Goal: Task Accomplishment & Management: Use online tool/utility

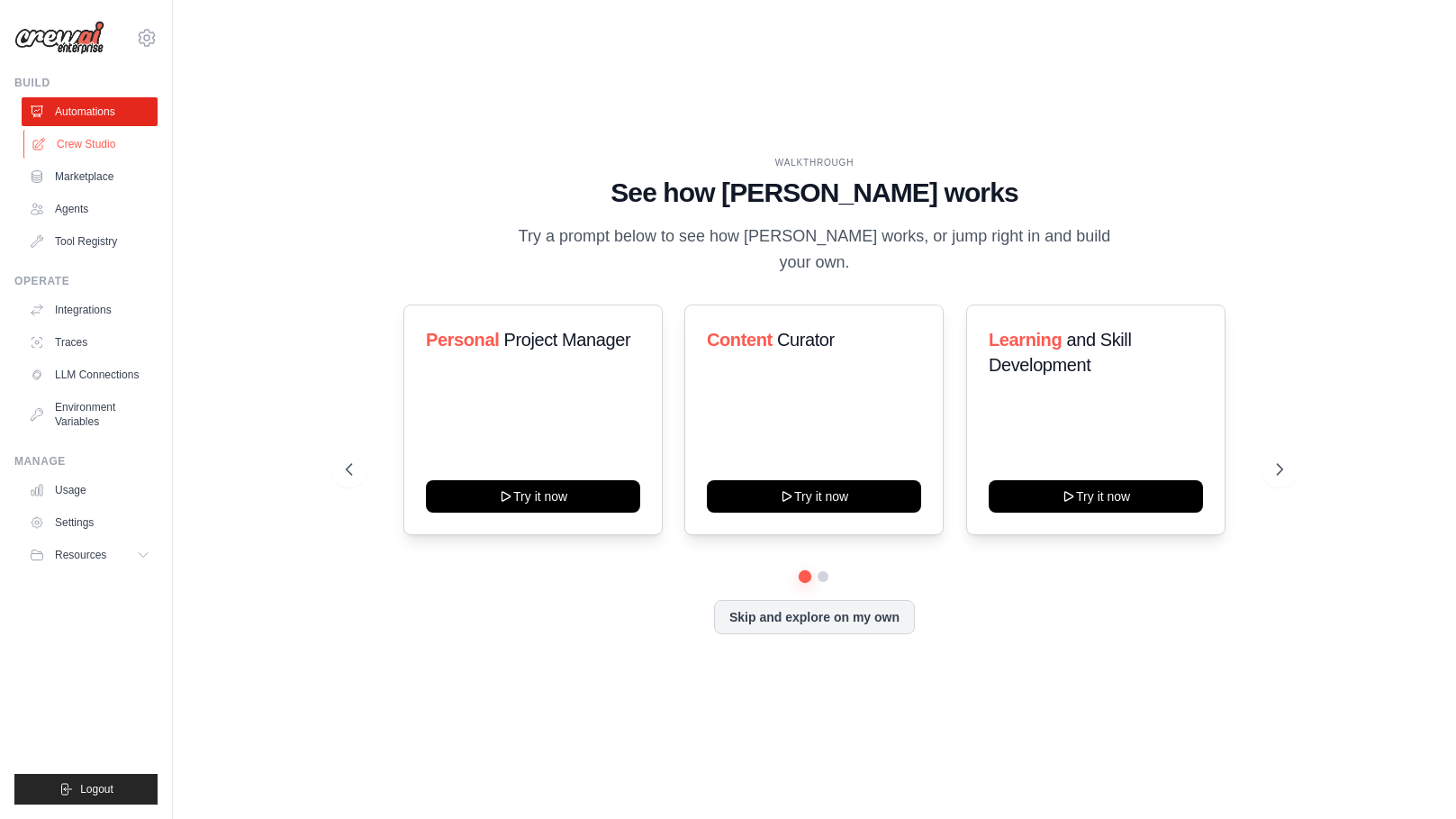
click at [84, 139] on link "Crew Studio" at bounding box center [91, 144] width 136 height 29
click at [86, 144] on link "Crew Studio" at bounding box center [91, 144] width 136 height 29
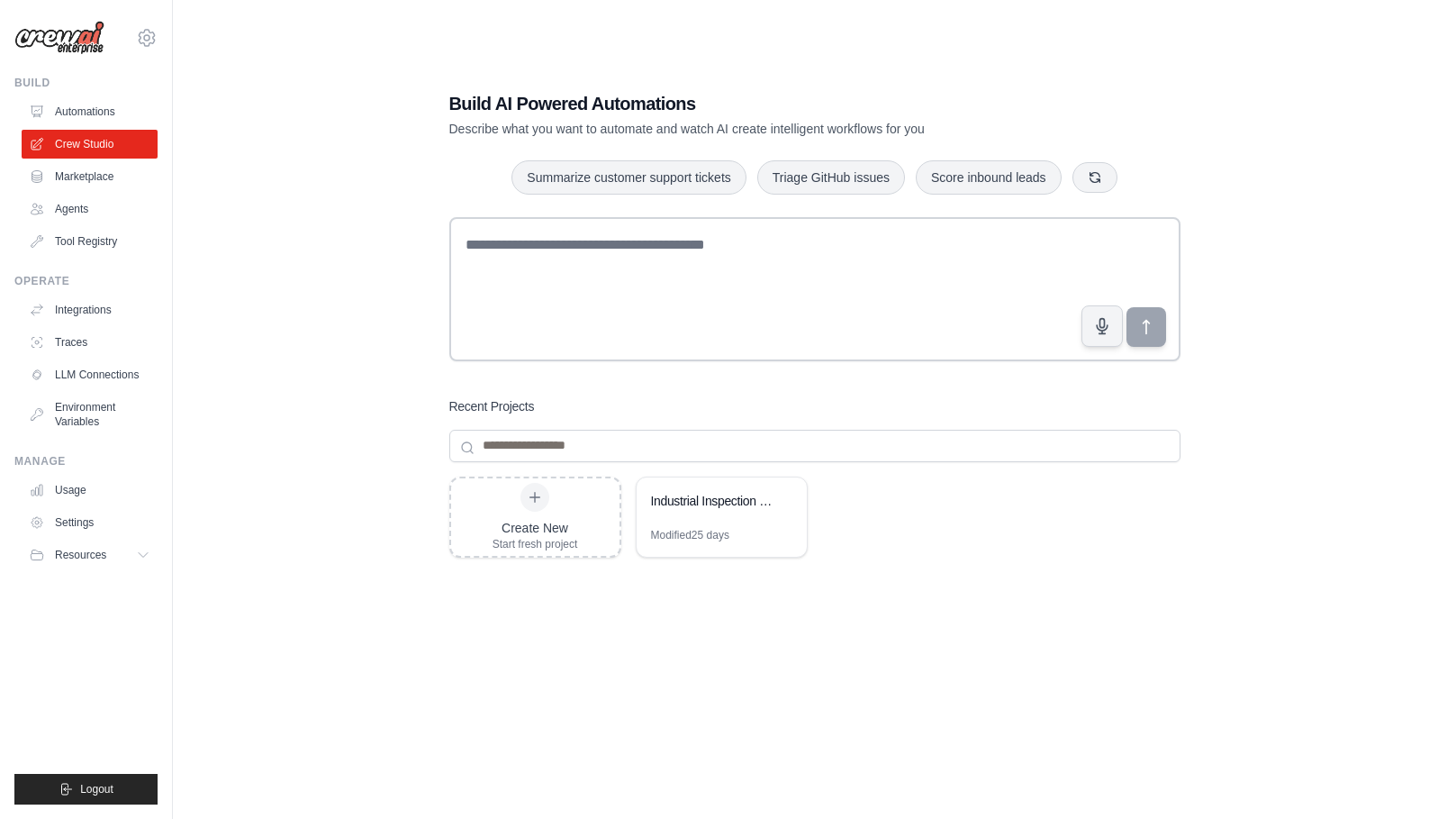
click at [78, 33] on img at bounding box center [60, 38] width 90 height 34
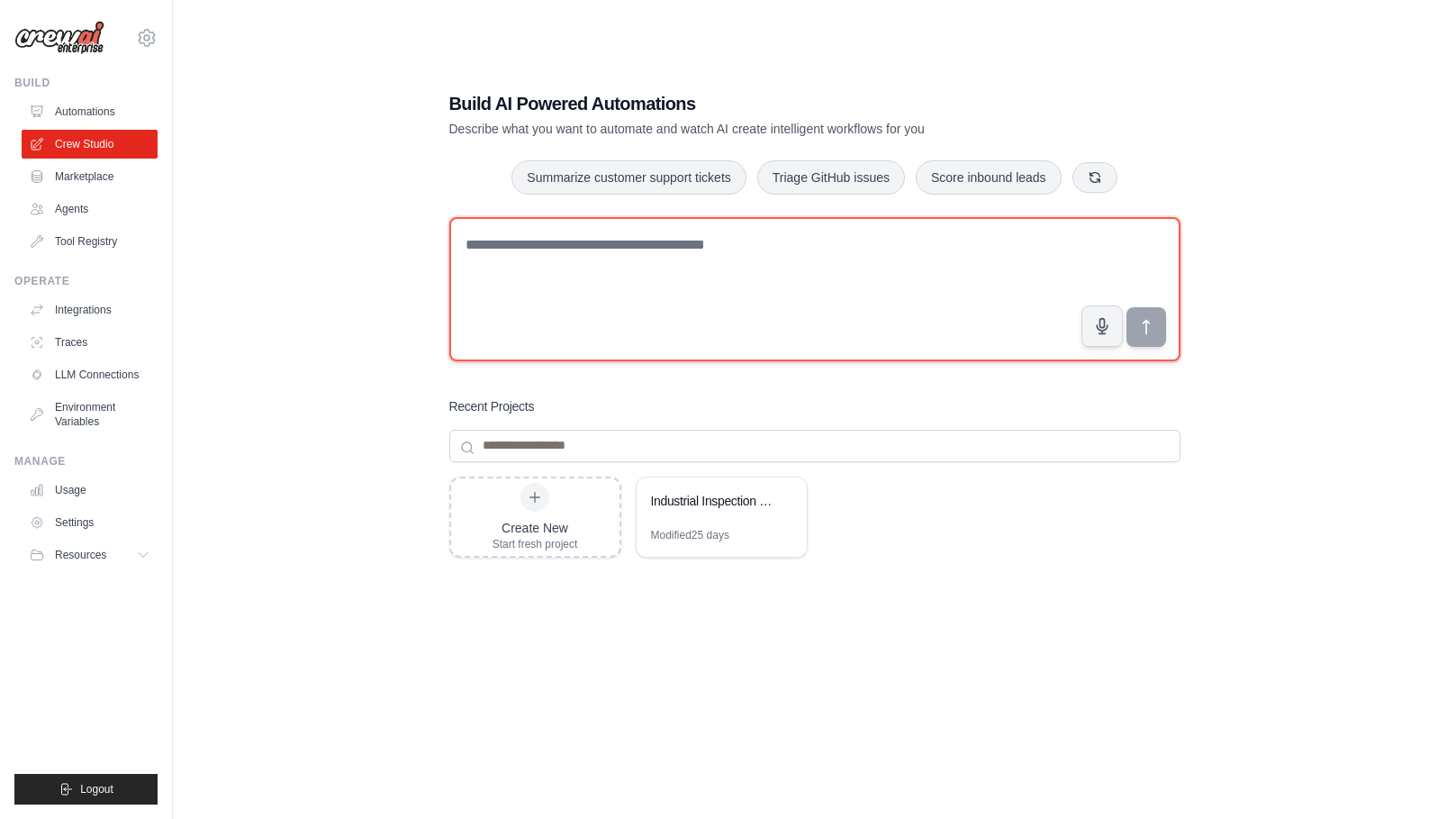
click at [555, 265] on textarea at bounding box center [815, 289] width 731 height 144
paste textarea "**********"
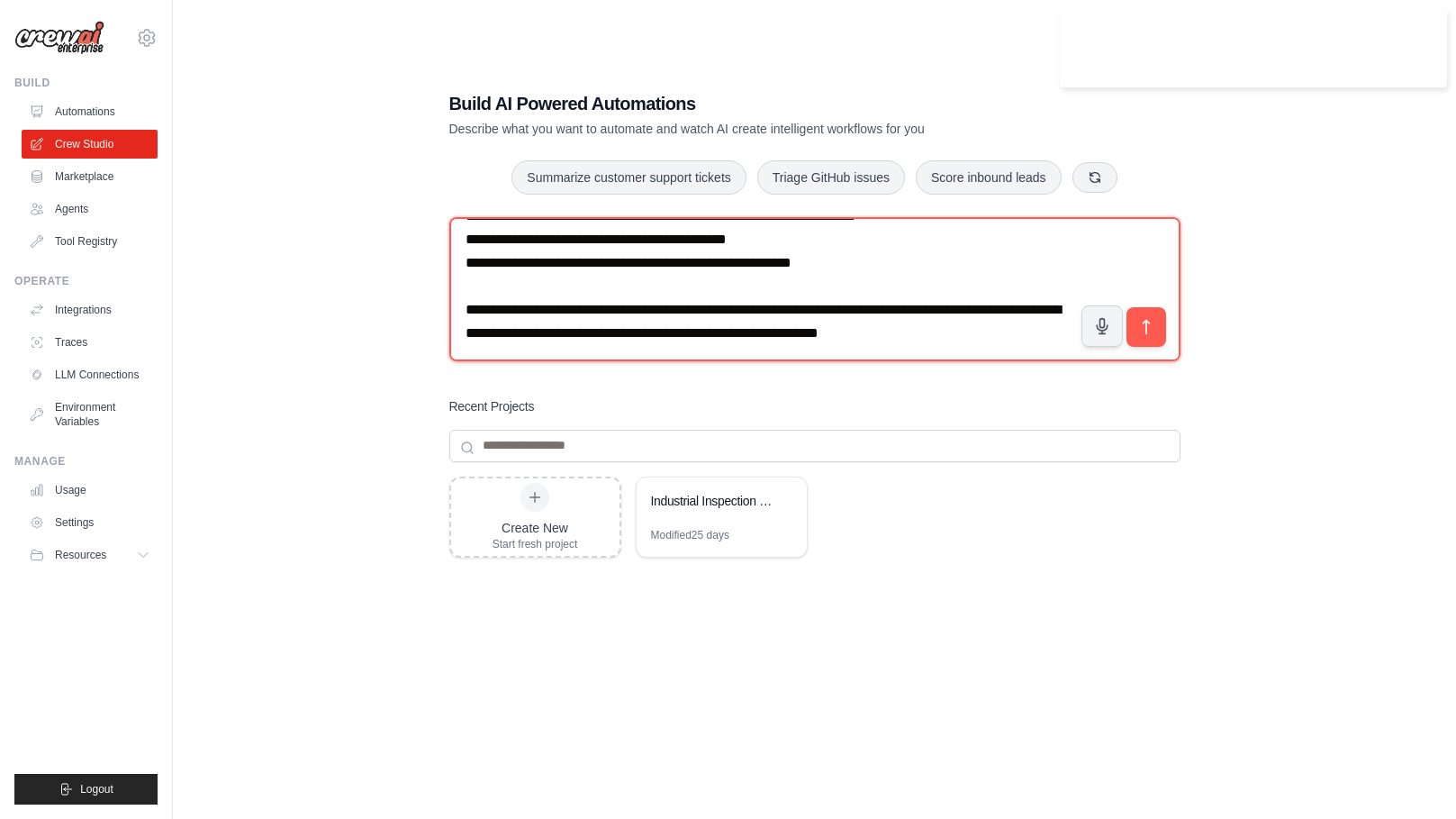
scroll to position [638, 0]
type textarea "**********"
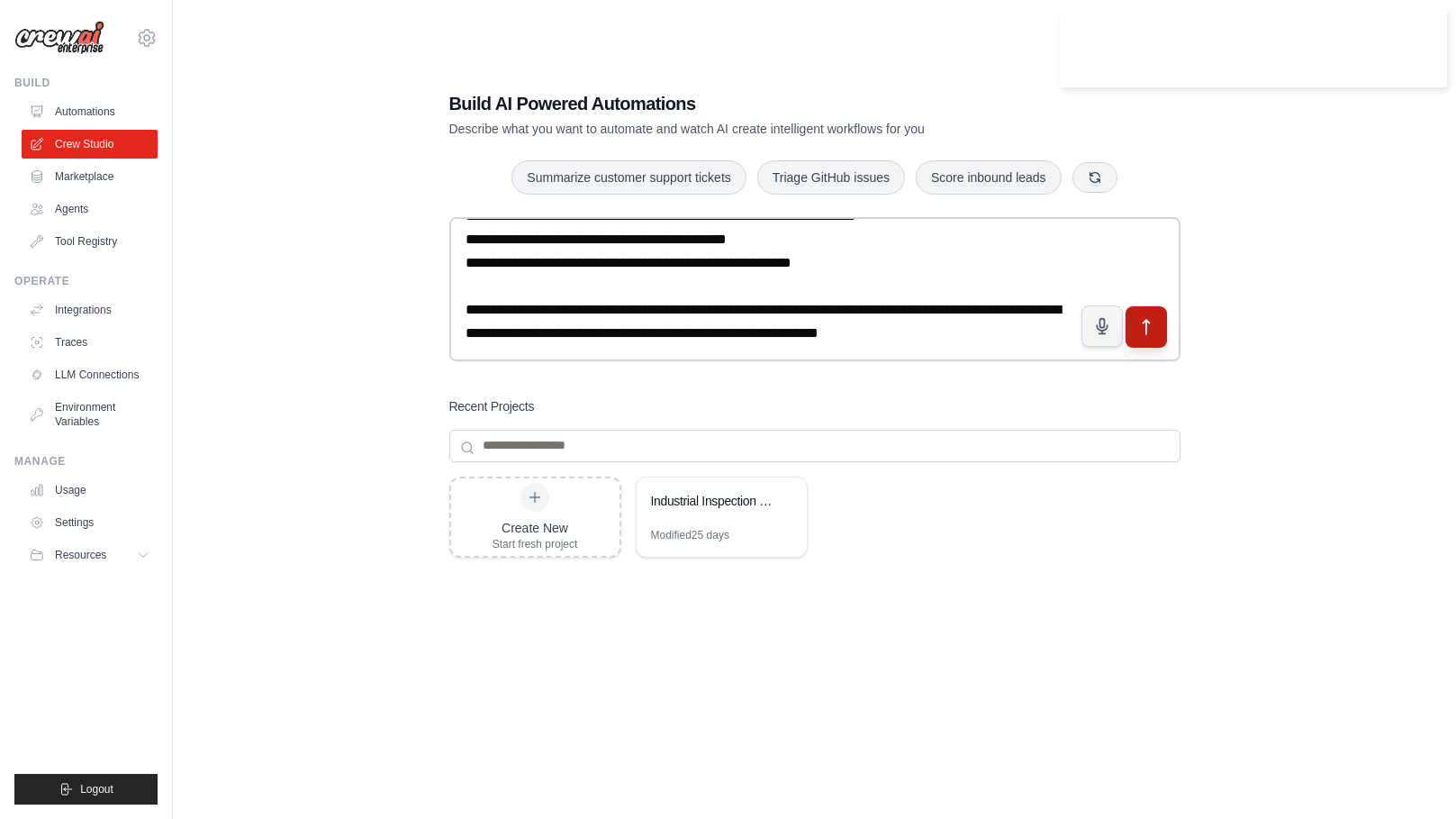
click at [1145, 327] on icon "submit" at bounding box center [1145, 326] width 19 height 19
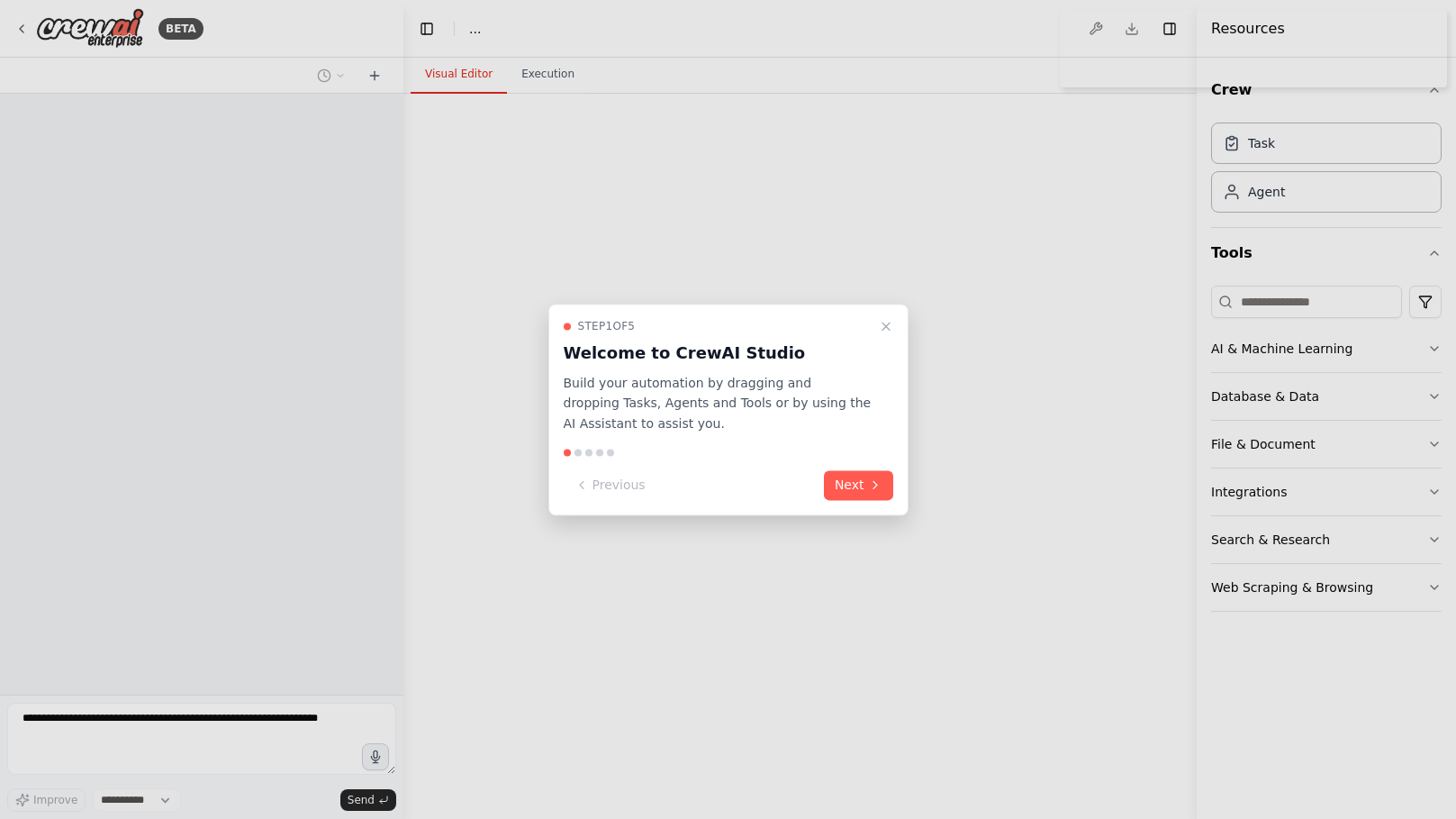
select select "****"
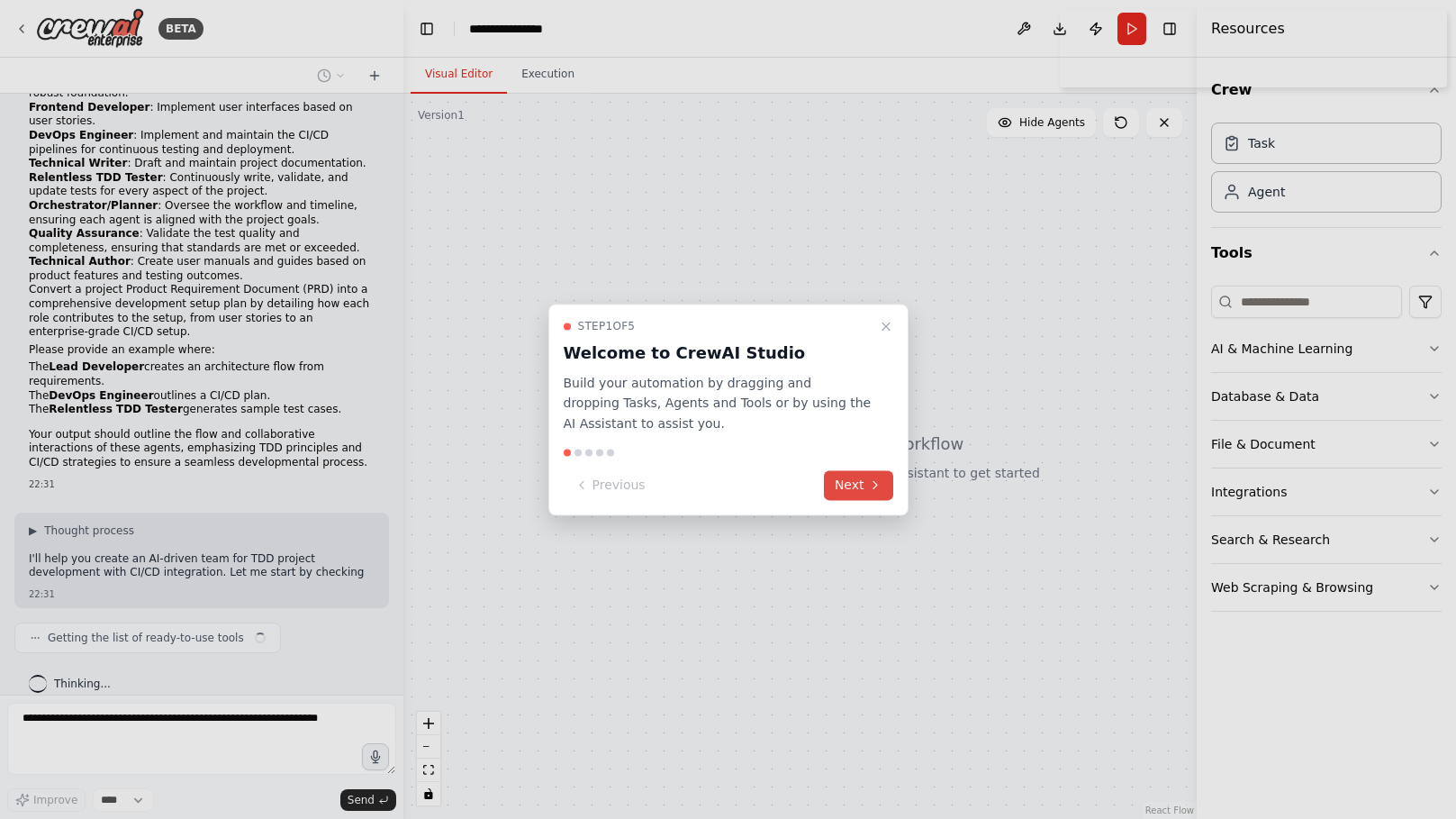
scroll to position [148, 0]
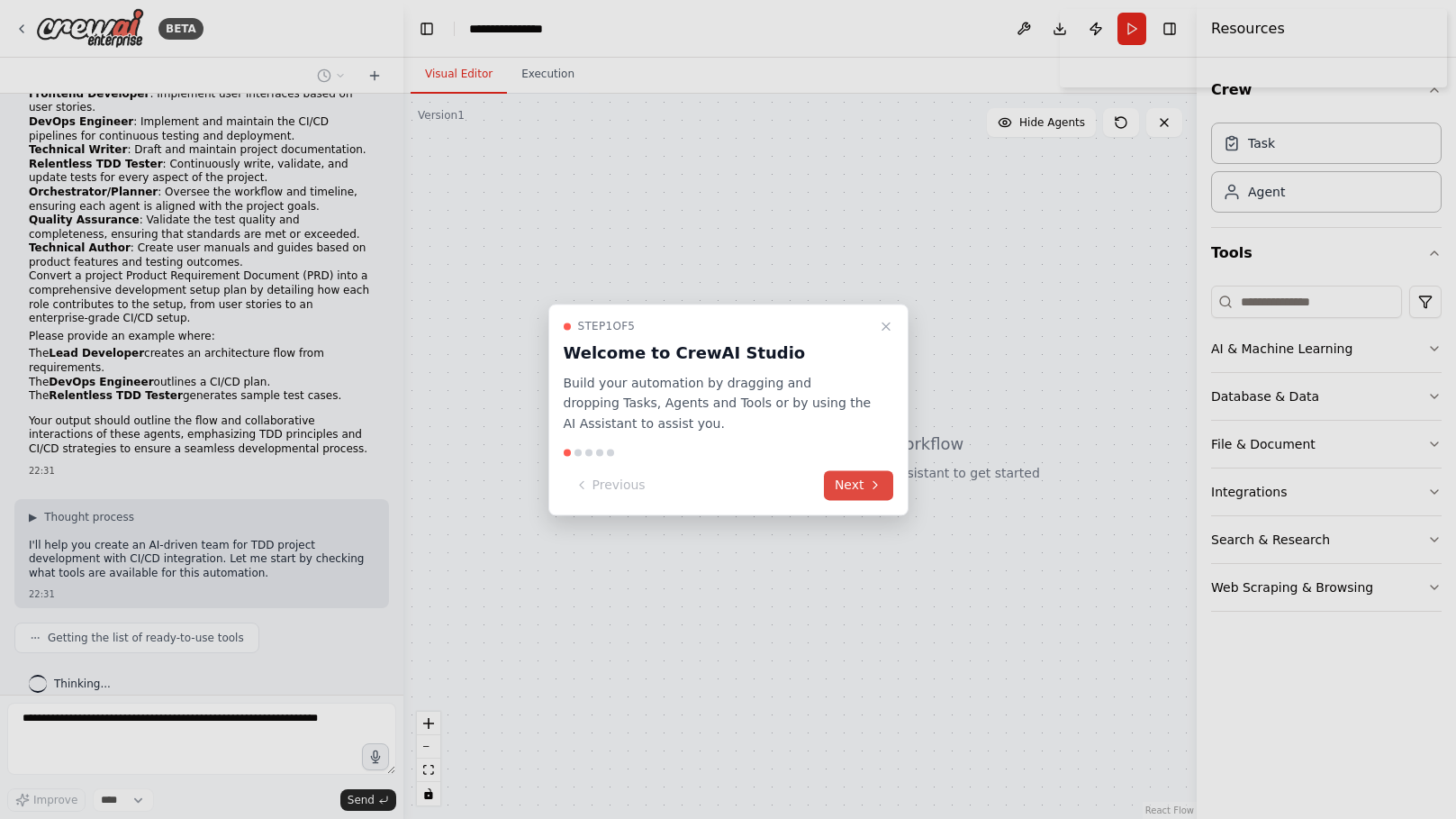
click at [869, 487] on icon at bounding box center [875, 486] width 14 height 14
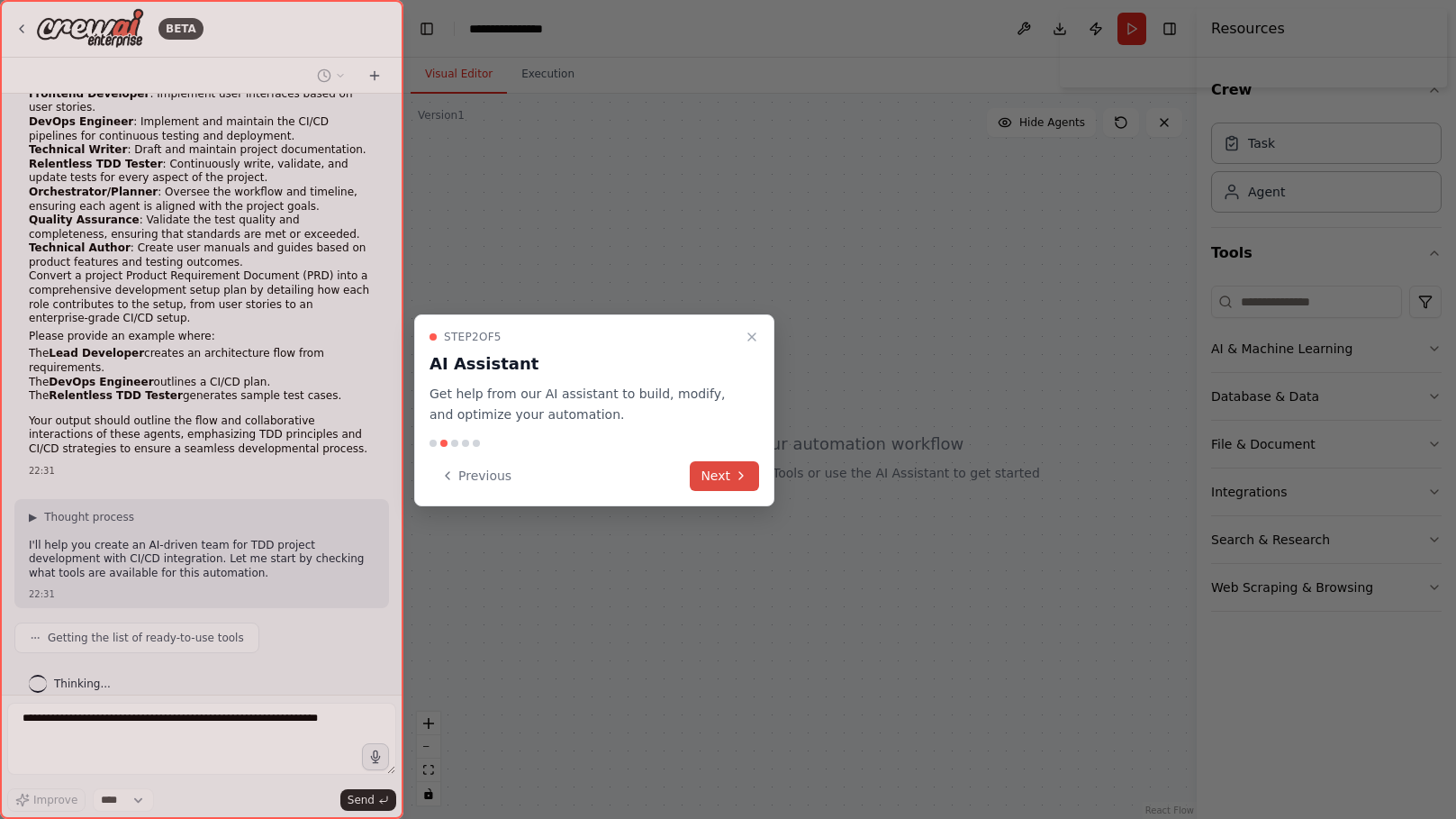
click at [729, 474] on button "Next" at bounding box center [724, 476] width 70 height 30
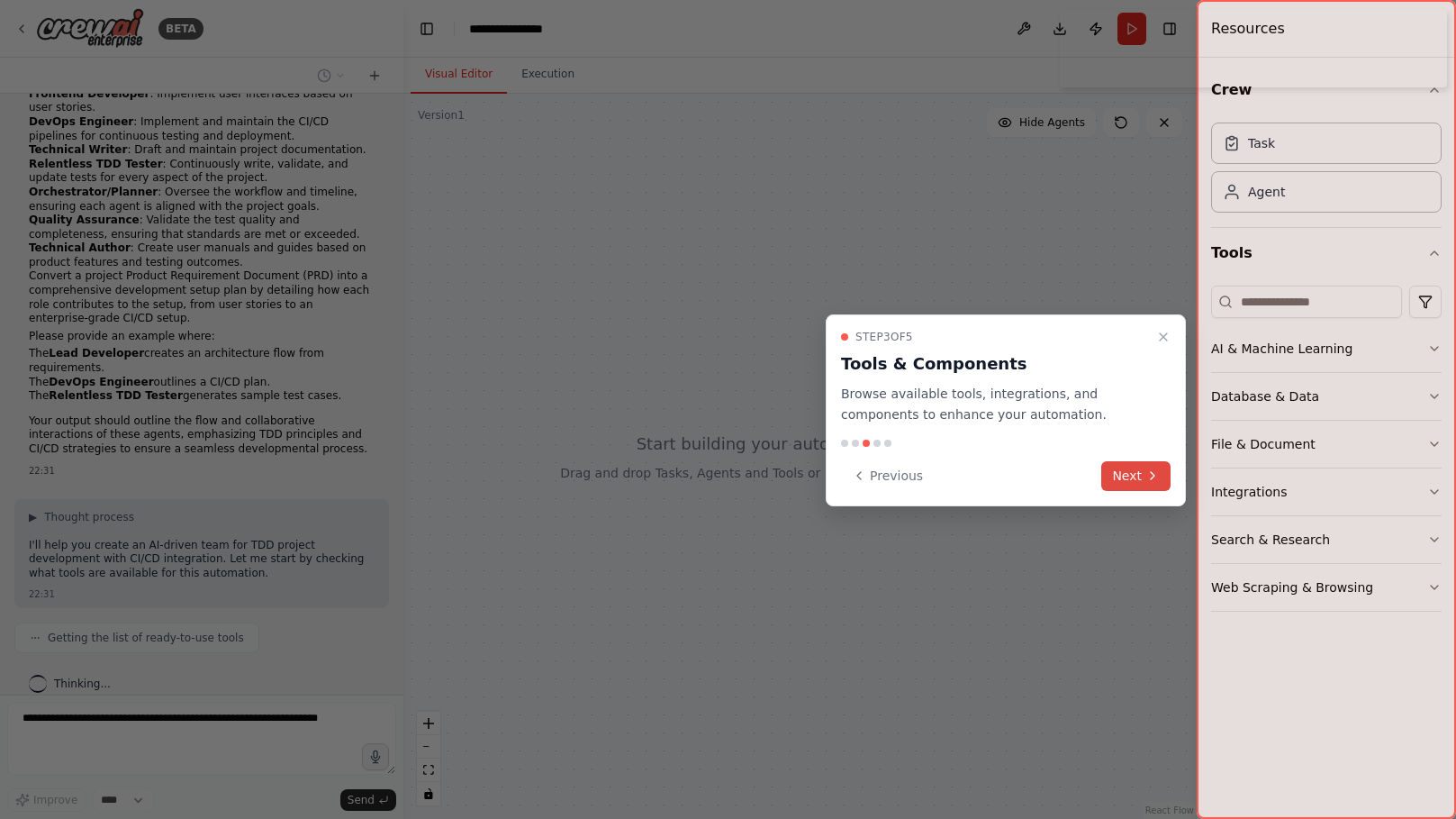
click at [1142, 473] on button "Next" at bounding box center [1136, 476] width 70 height 30
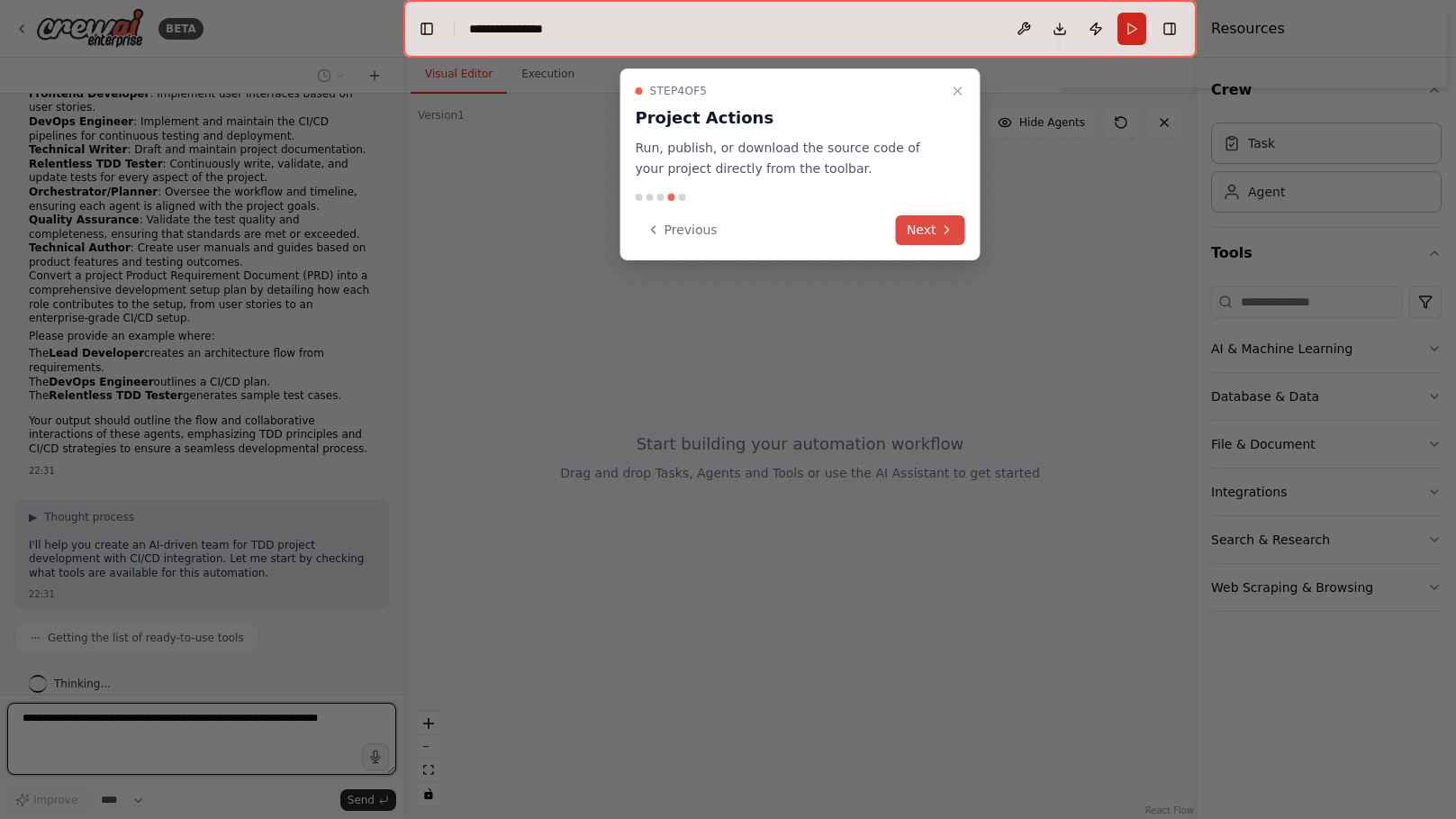
click at [942, 233] on icon at bounding box center [947, 229] width 14 height 14
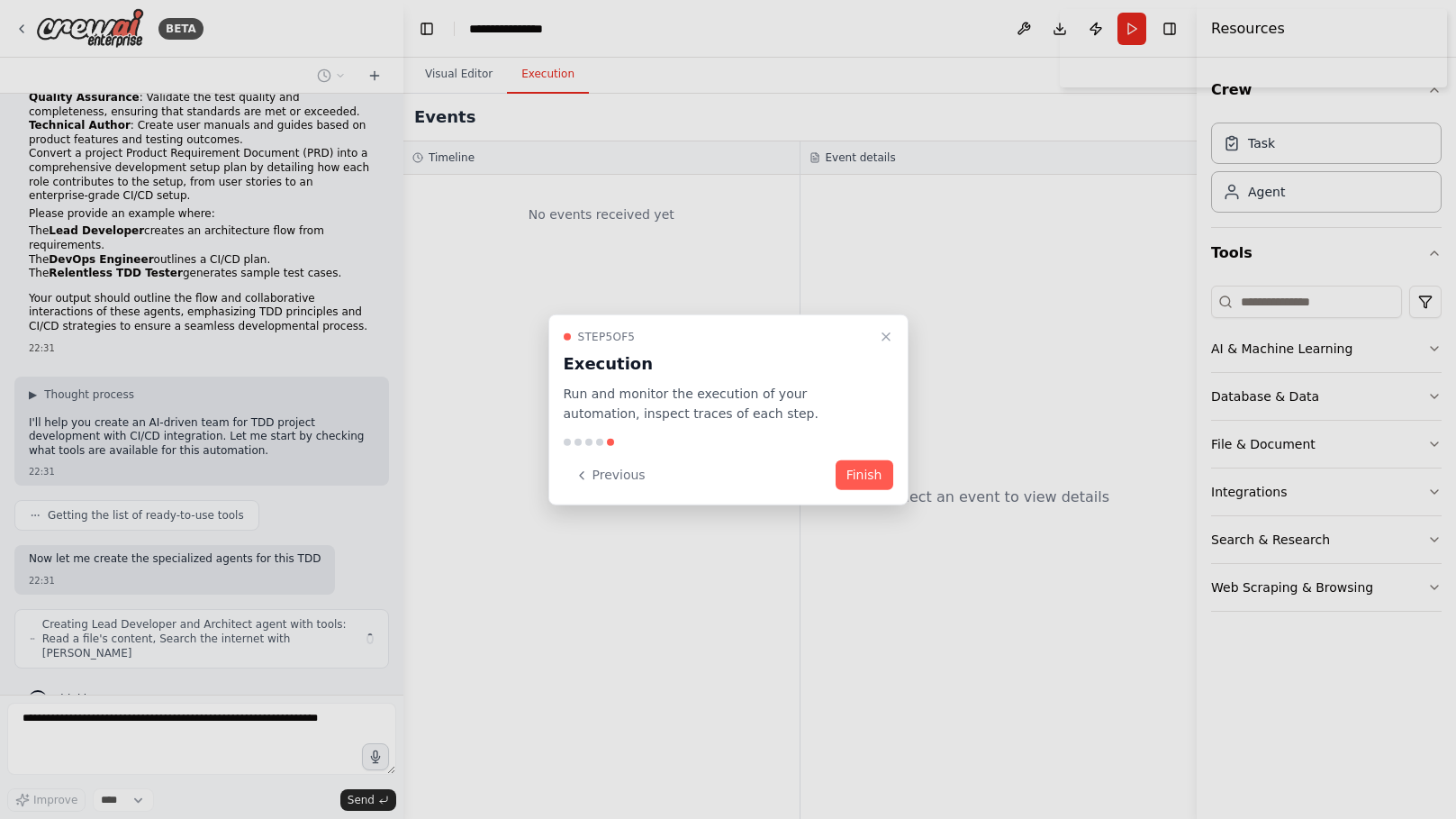
scroll to position [284, 0]
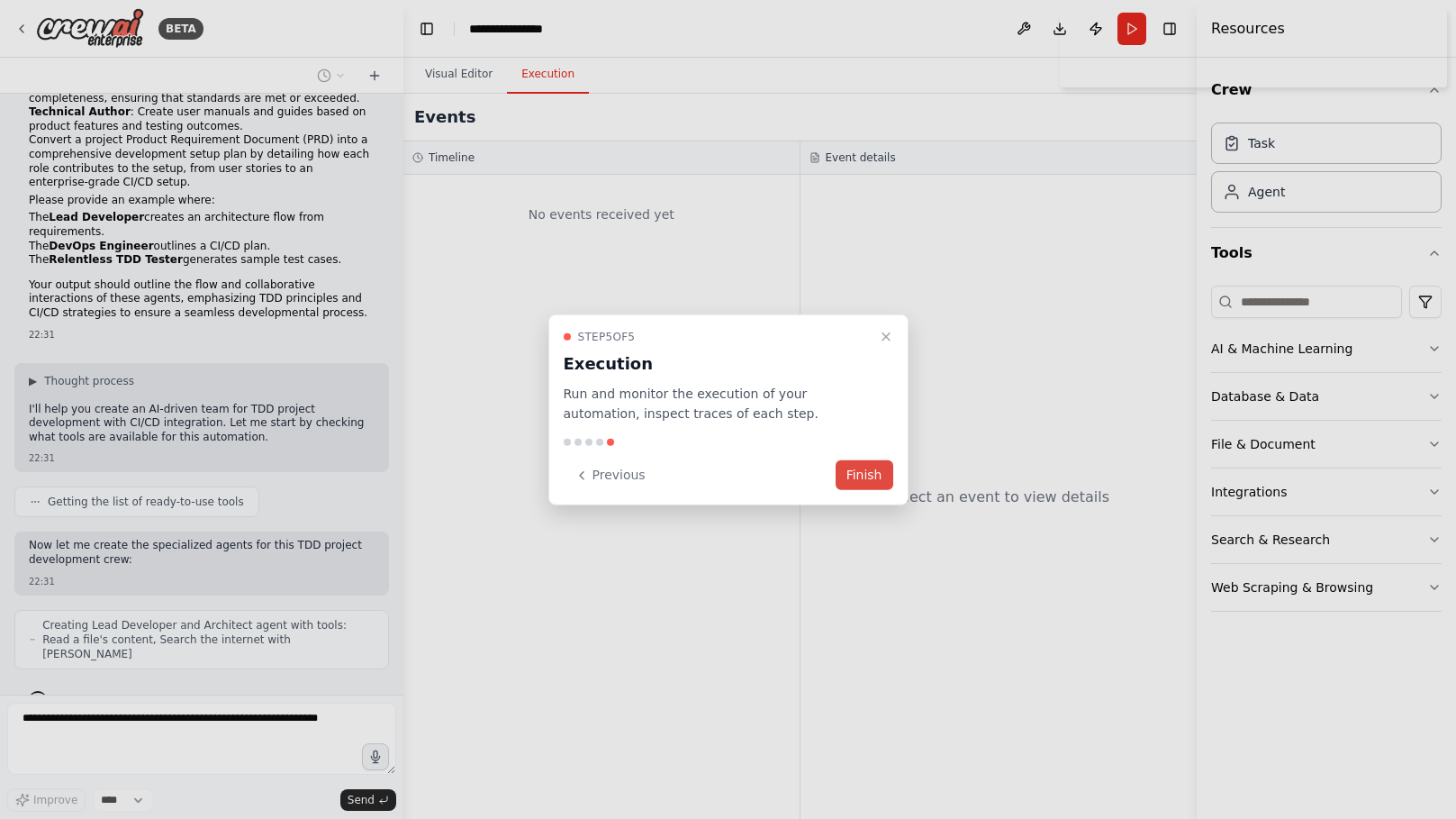
click at [852, 467] on button "Finish" at bounding box center [865, 475] width 58 height 30
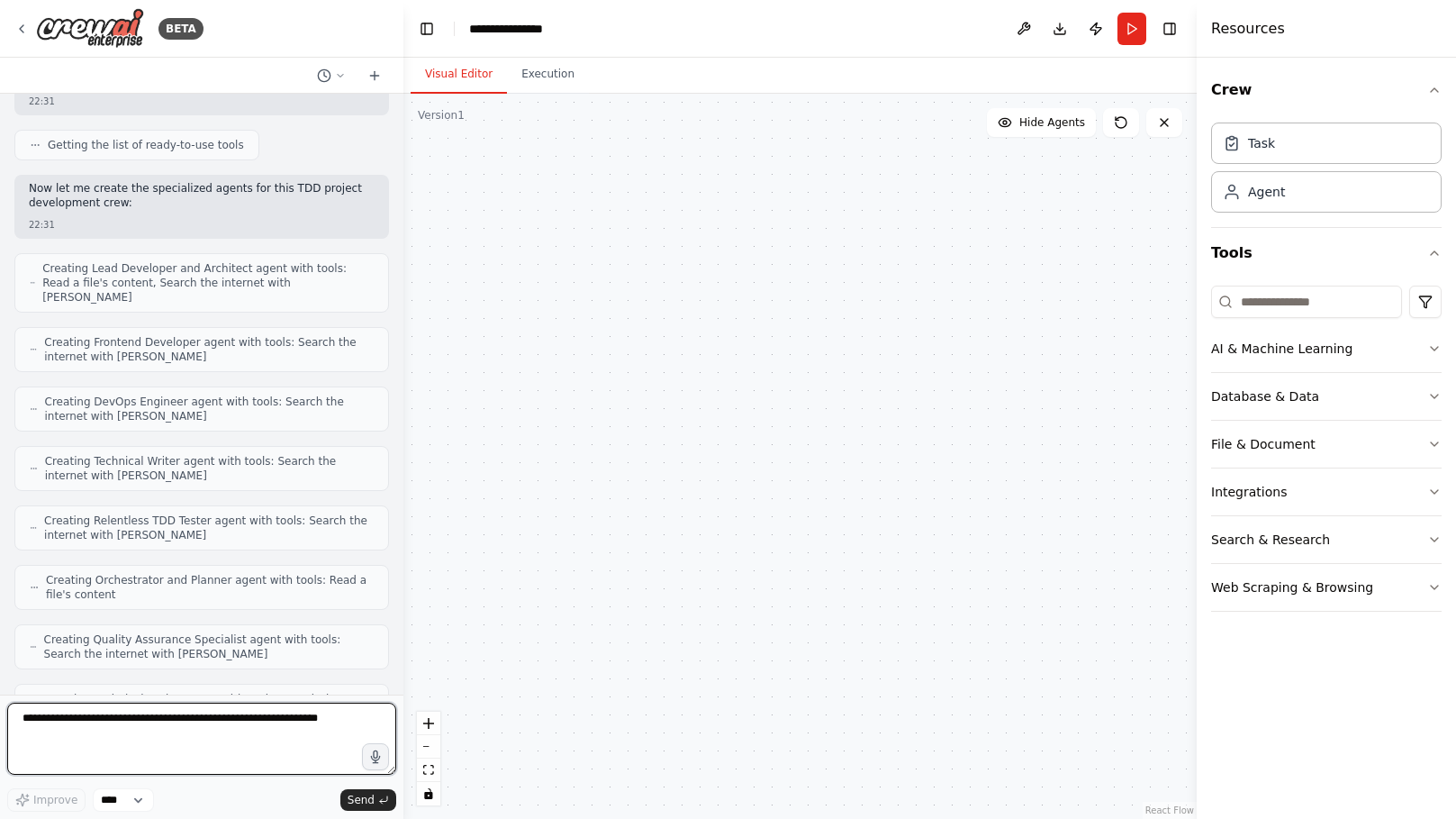
scroll to position [2352, 0]
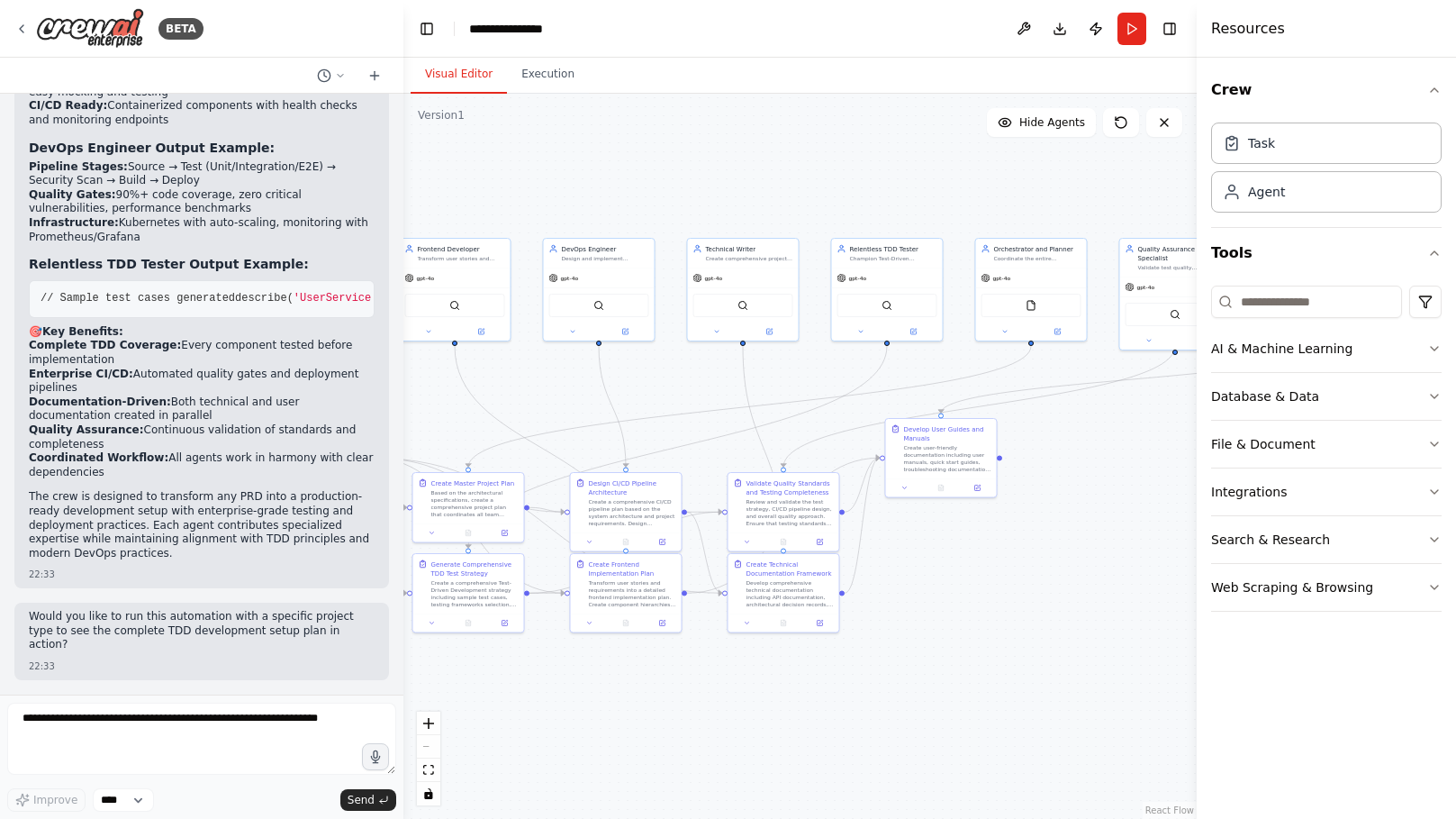
drag, startPoint x: 915, startPoint y: 158, endPoint x: 641, endPoint y: 154, distance: 274.0
click at [641, 154] on div ".deletable-edge-delete-btn { width: 20px; height: 20px; border: 0px solid #ffff…" at bounding box center [800, 456] width 793 height 725
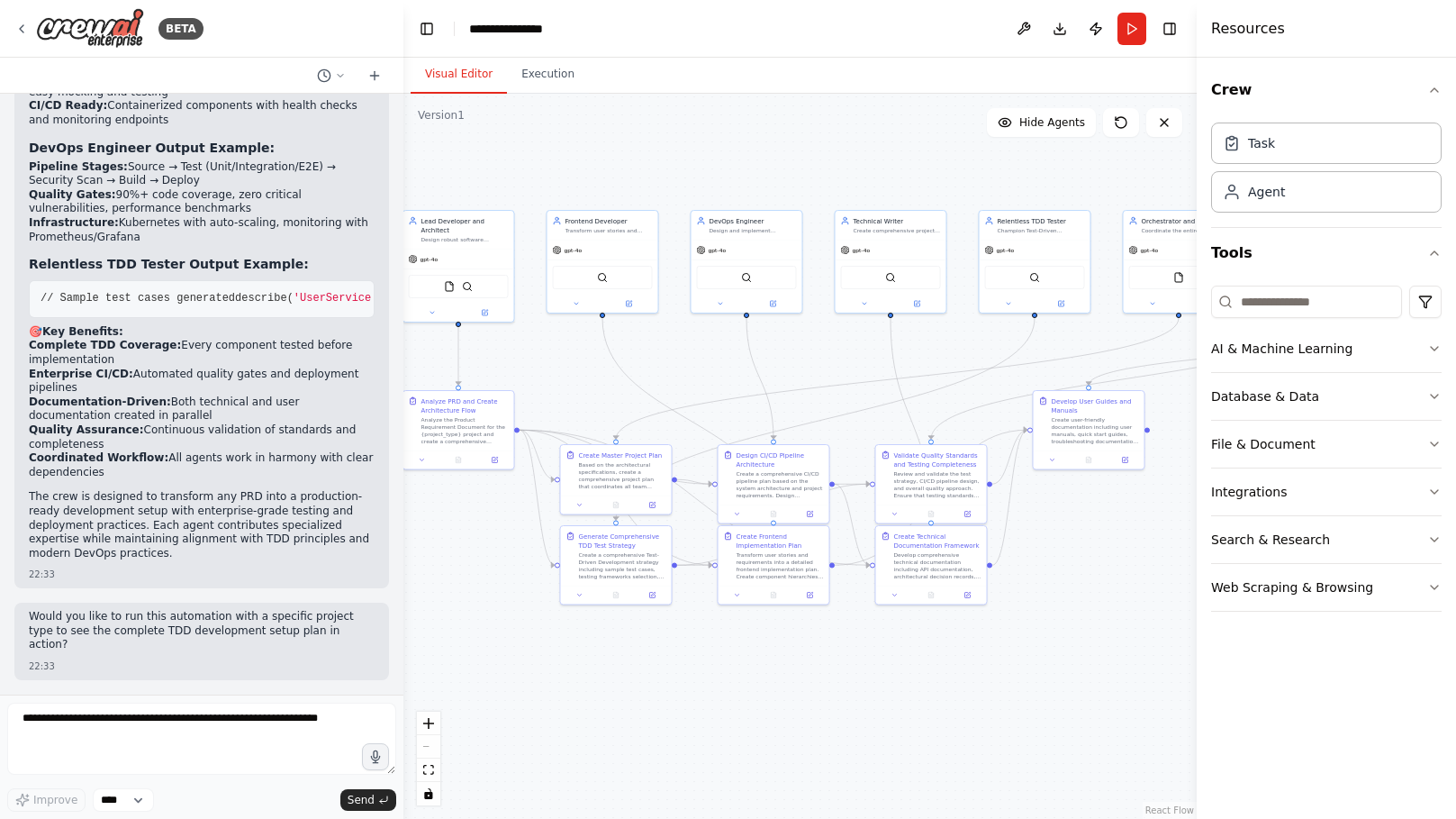
drag, startPoint x: 739, startPoint y: 174, endPoint x: 886, endPoint y: 147, distance: 149.5
click at [886, 147] on div ".deletable-edge-delete-btn { width: 20px; height: 20px; border: 0px solid #ffff…" at bounding box center [800, 456] width 793 height 725
drag, startPoint x: 804, startPoint y: 142, endPoint x: 813, endPoint y: 146, distance: 9.8
click at [813, 146] on div ".deletable-edge-delete-btn { width: 20px; height: 20px; border: 0px solid #ffff…" at bounding box center [800, 456] width 793 height 725
click at [1432, 489] on icon "button" at bounding box center [1434, 492] width 14 height 14
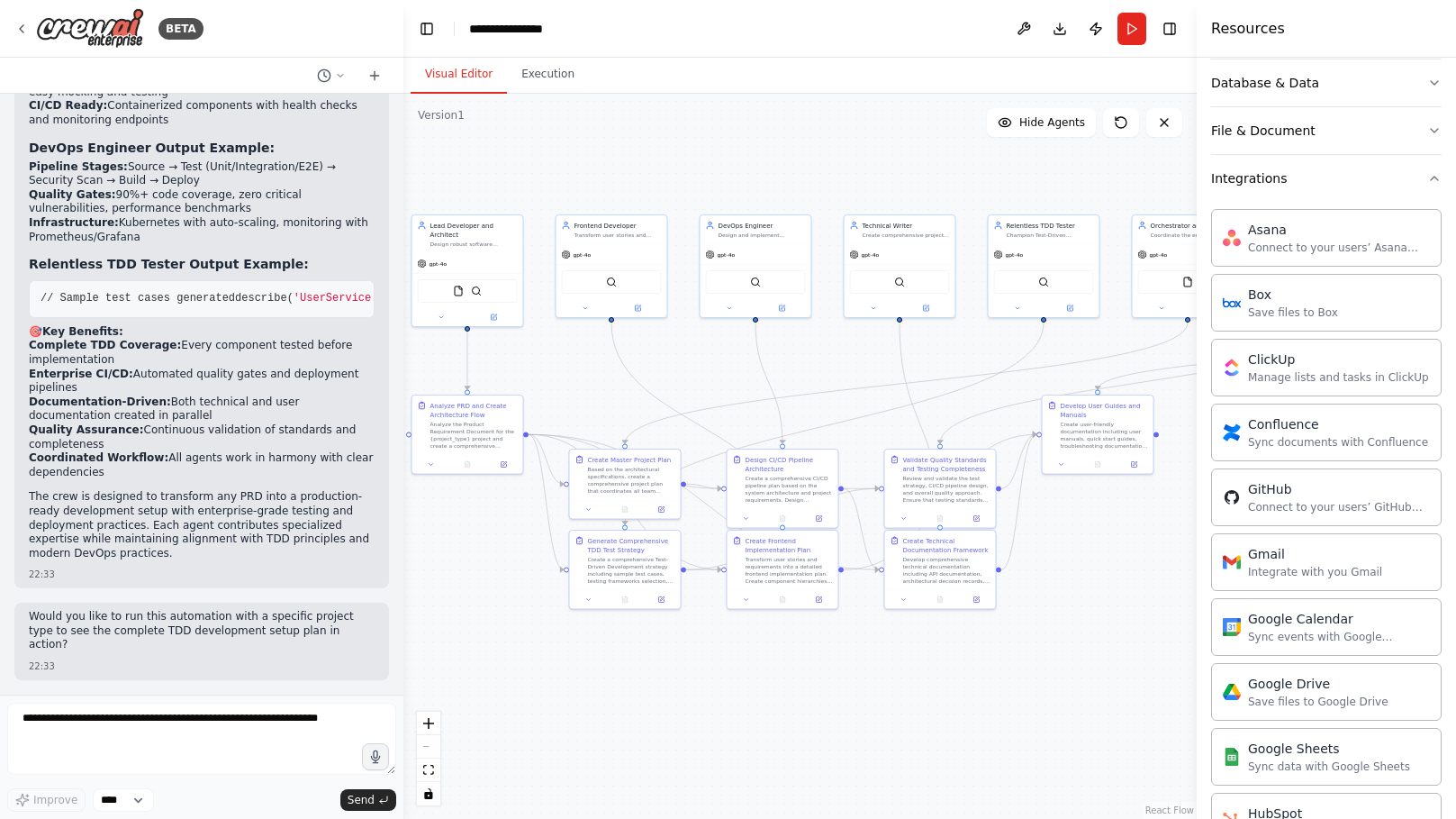
scroll to position [315, 0]
click at [1336, 506] on div "Connect to your users’ GitHub accounts" at bounding box center [1338, 505] width 181 height 14
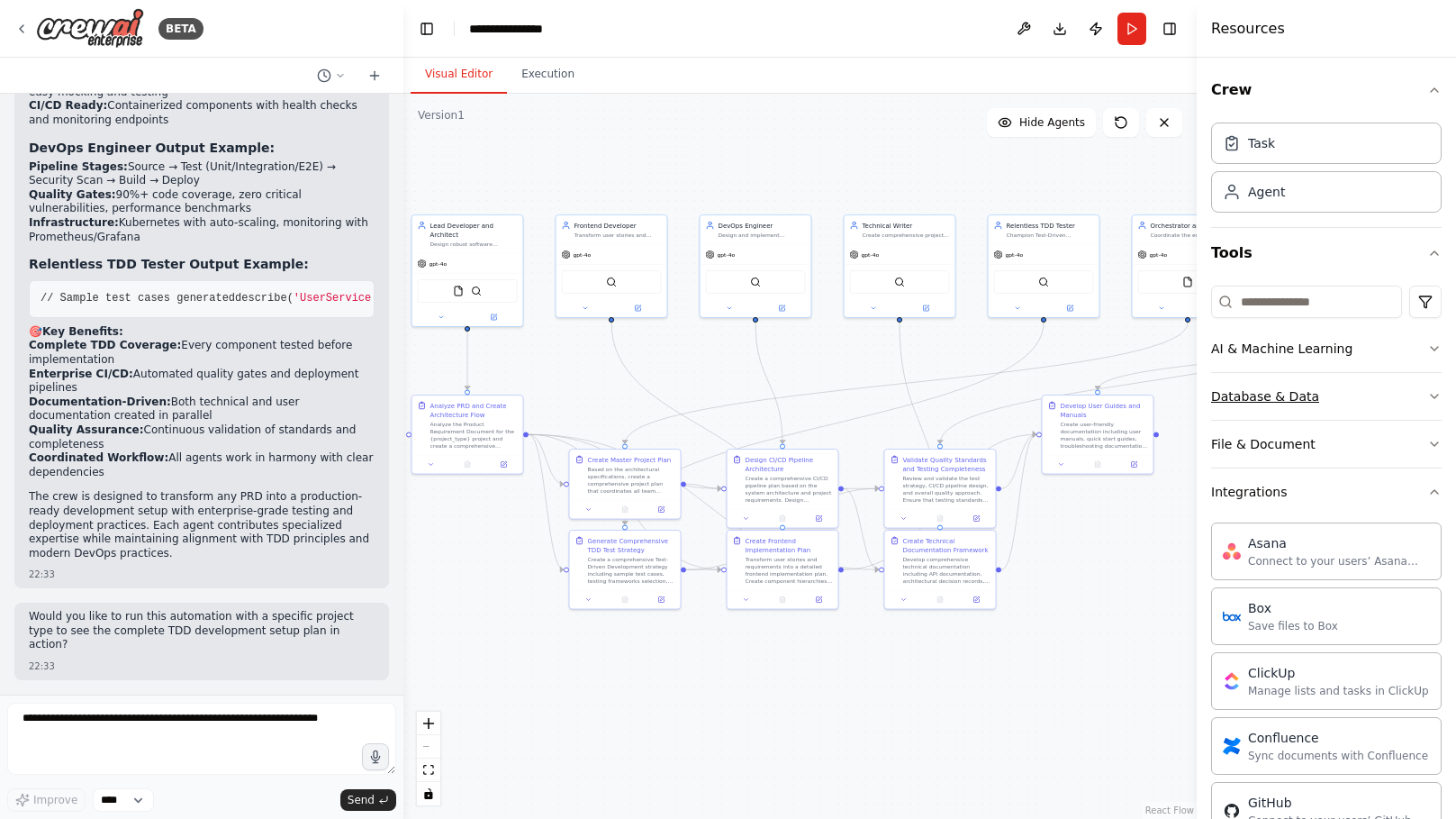
scroll to position [0, 0]
click at [1349, 433] on button "File & Document" at bounding box center [1325, 444] width 230 height 47
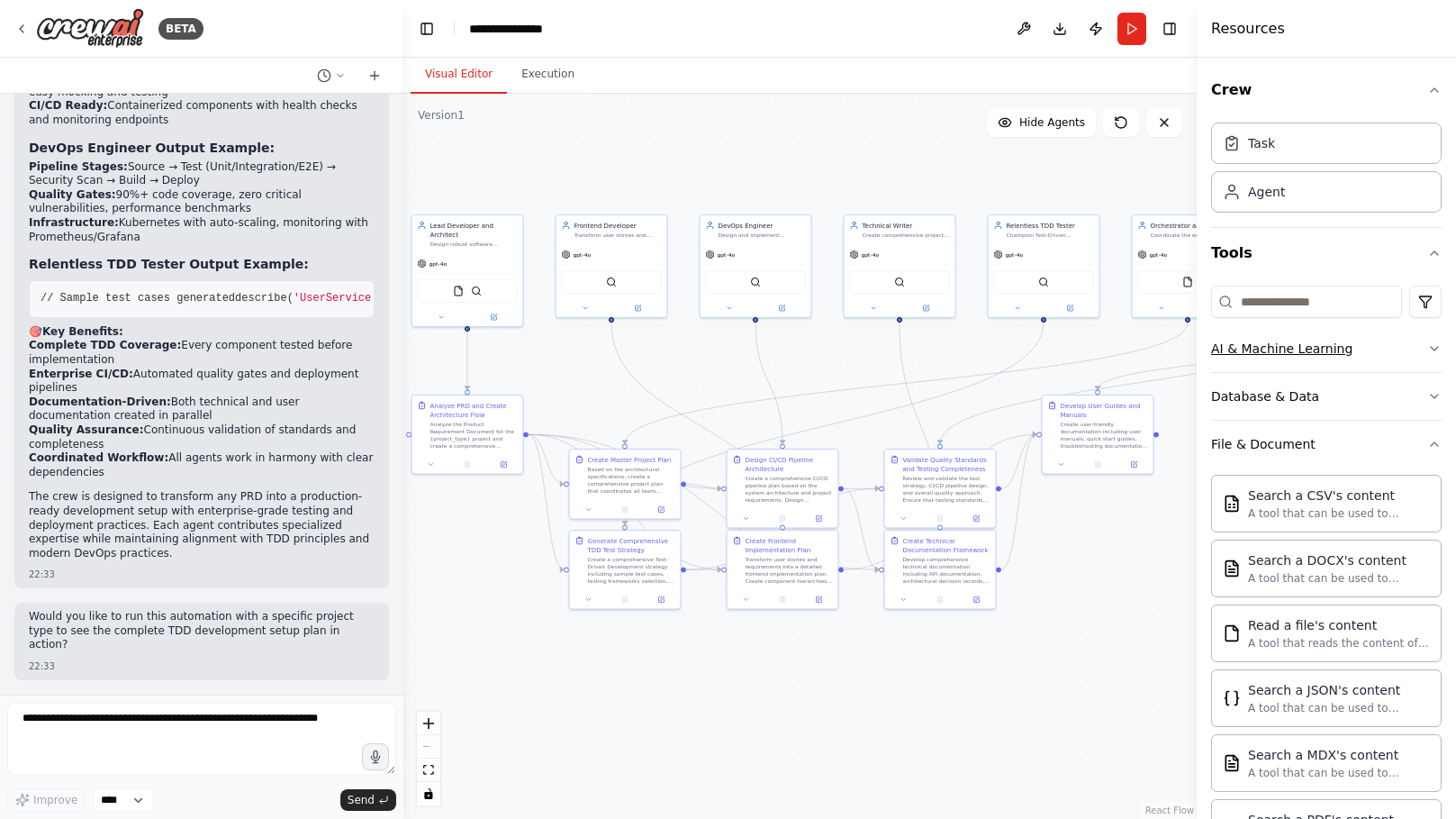
click at [1368, 349] on button "AI & Machine Learning" at bounding box center [1325, 349] width 230 height 47
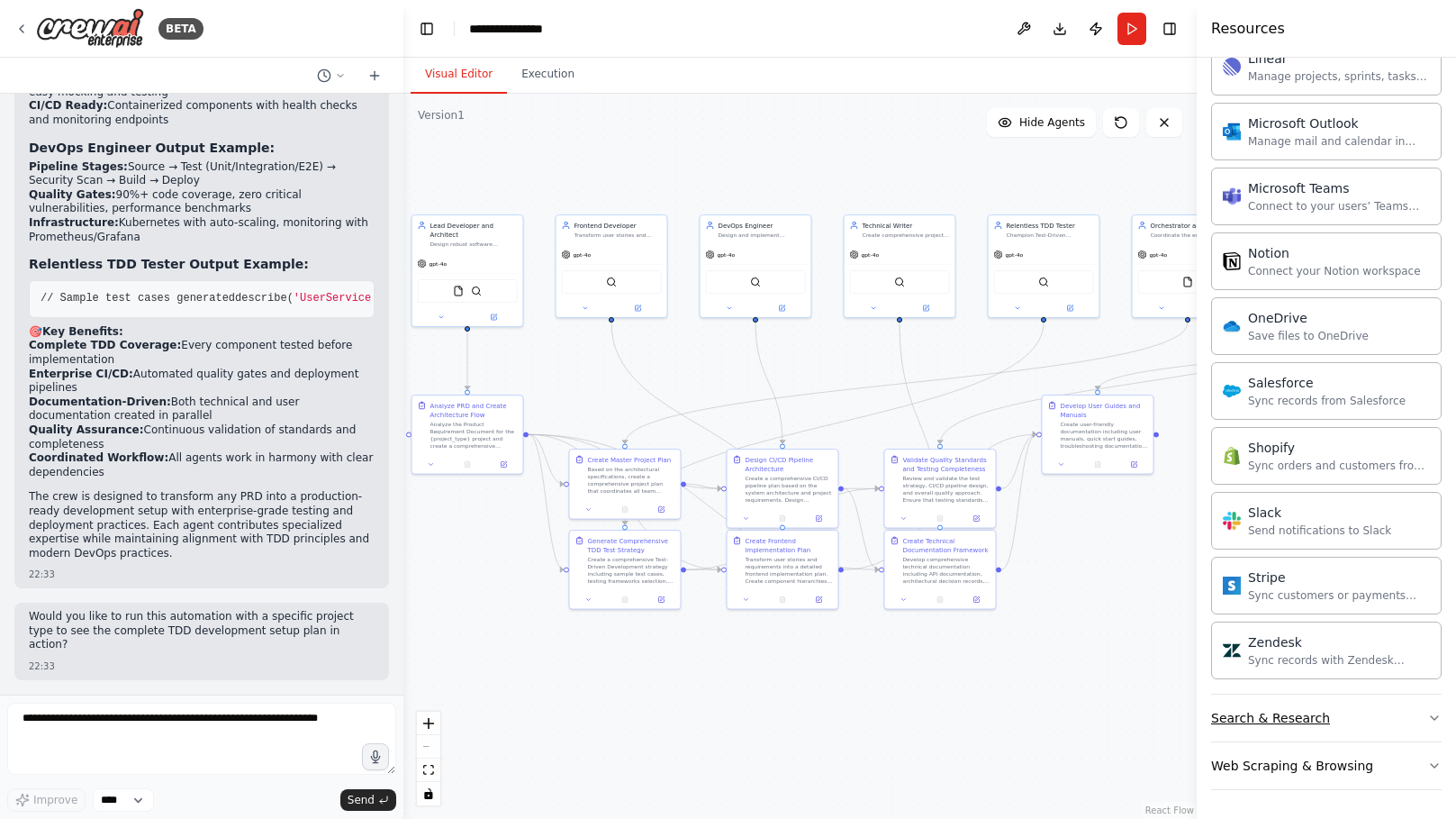
click at [1354, 714] on button "Search & Research" at bounding box center [1325, 718] width 230 height 47
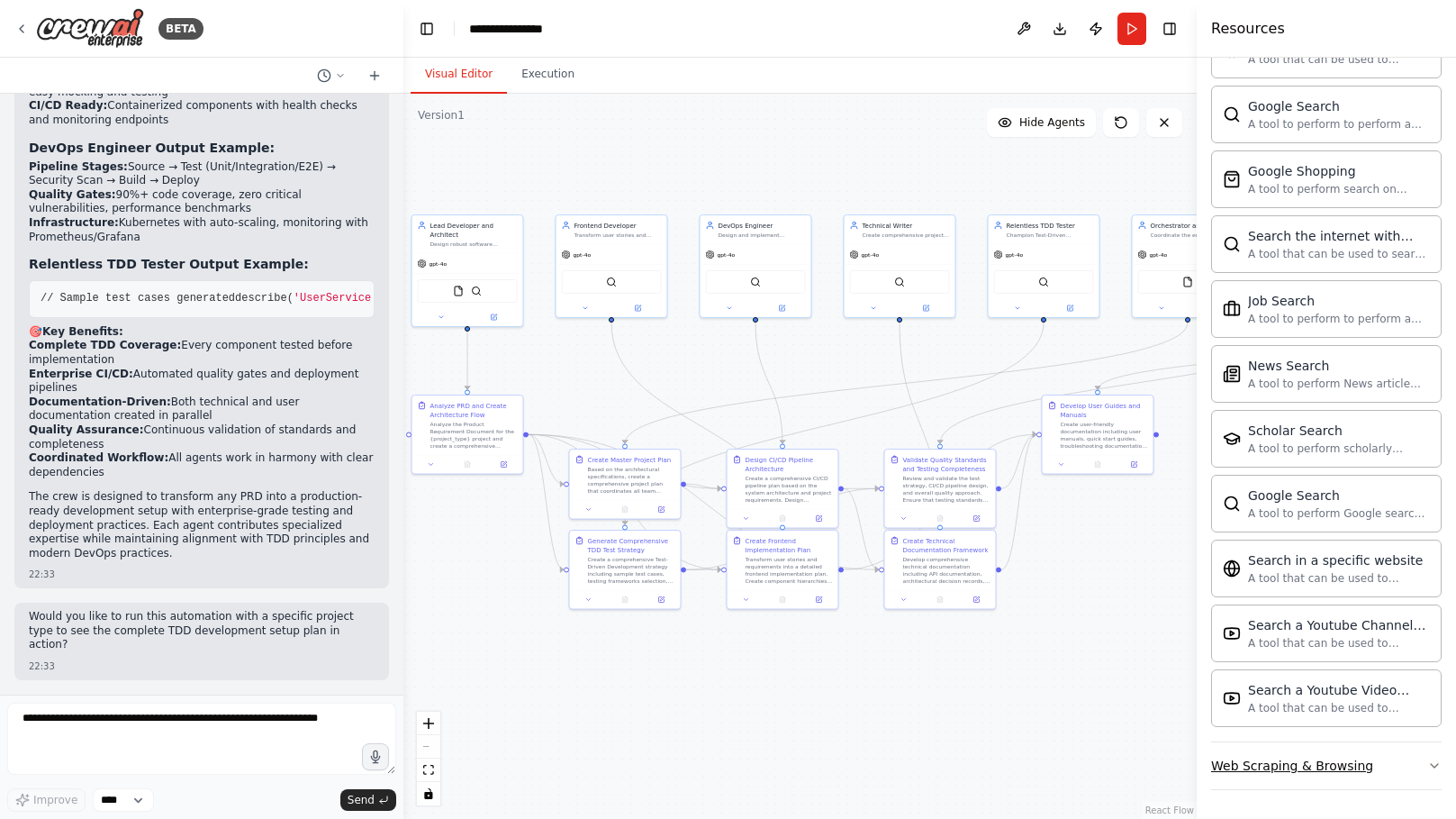
click at [1384, 759] on button "Web Scraping & Browsing" at bounding box center [1325, 766] width 230 height 47
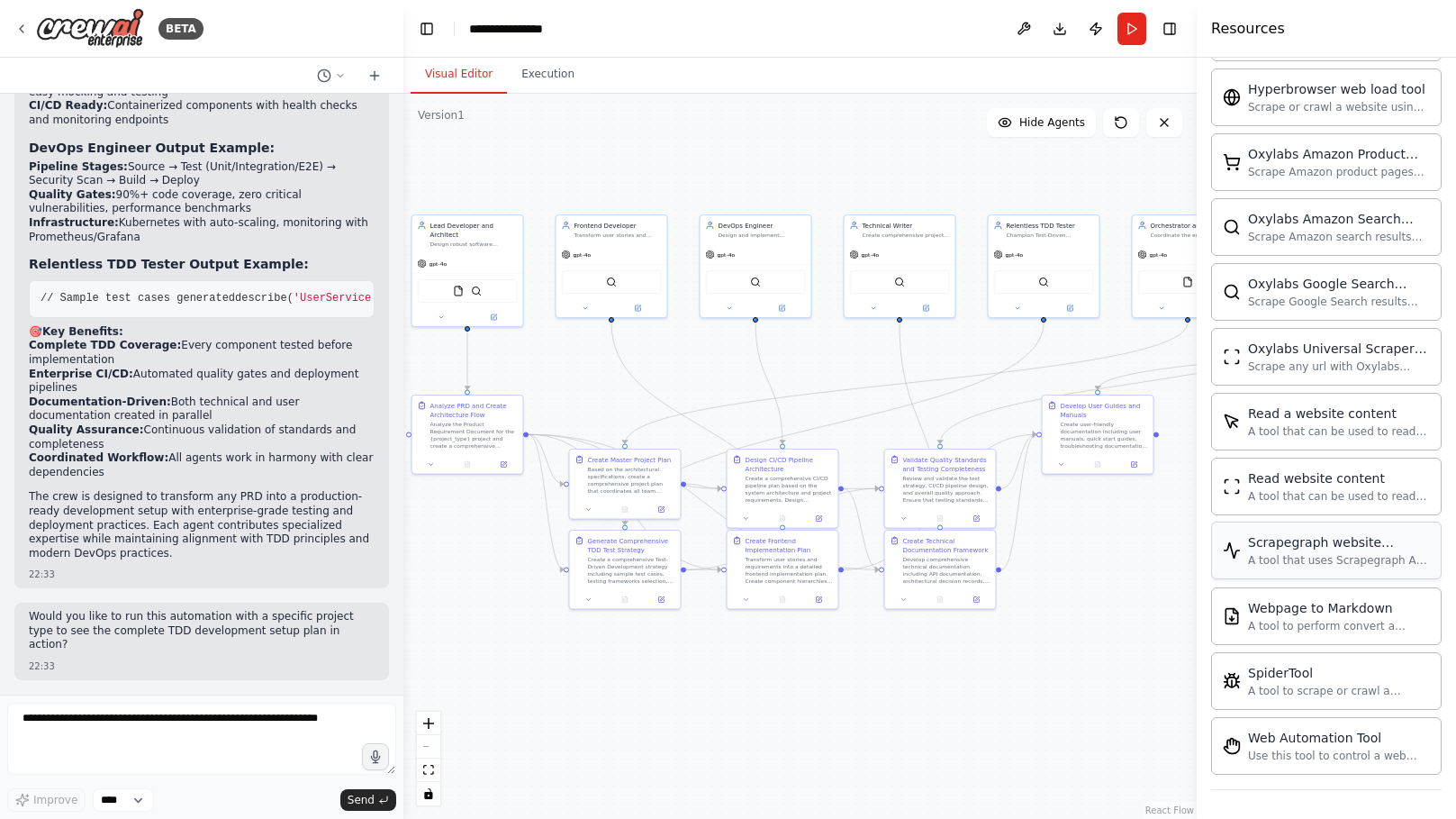
scroll to position [3914, 0]
click at [295, 728] on textarea at bounding box center [201, 739] width 389 height 72
click at [197, 720] on textarea at bounding box center [201, 739] width 389 height 72
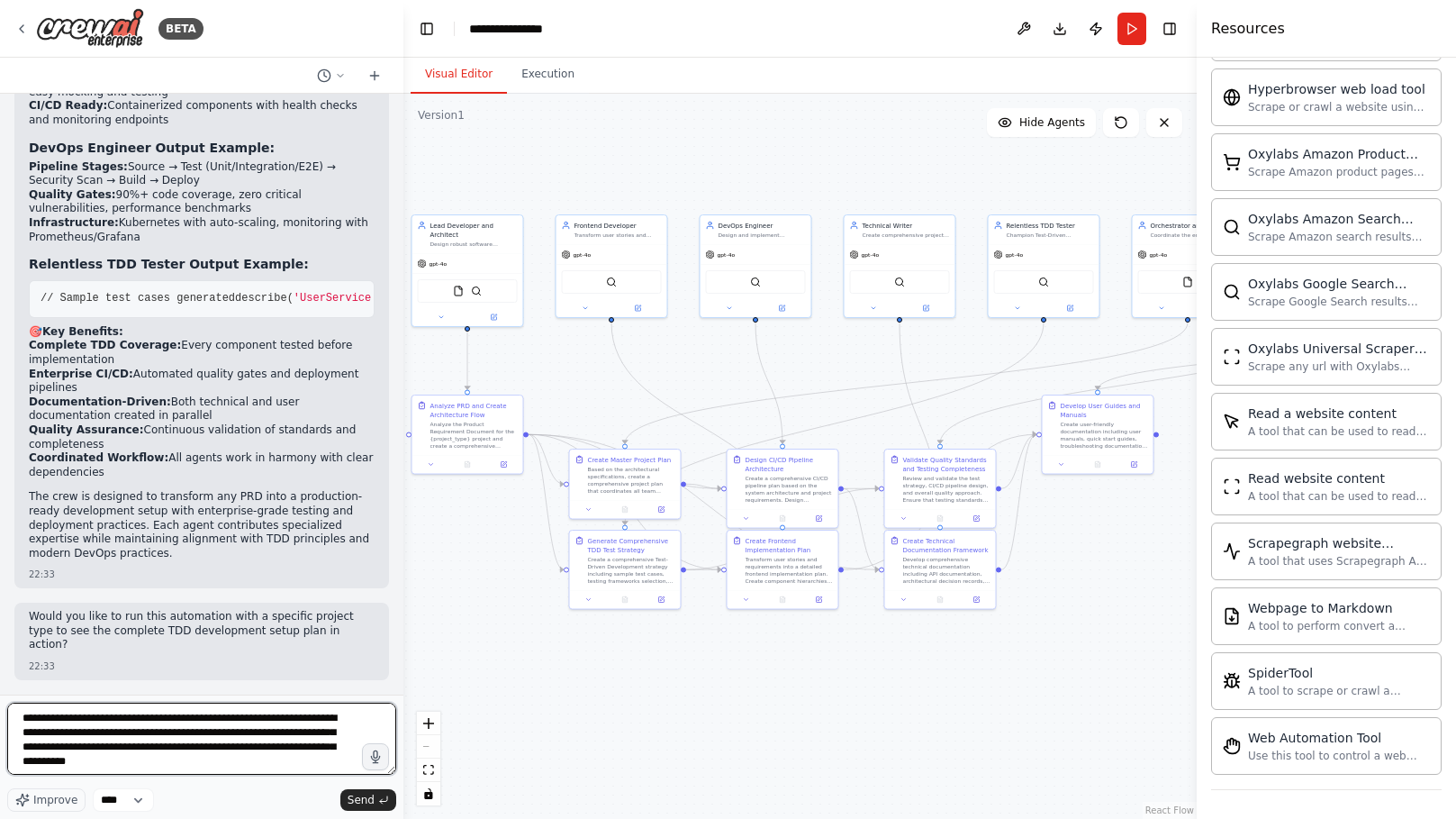
type textarea "**********"
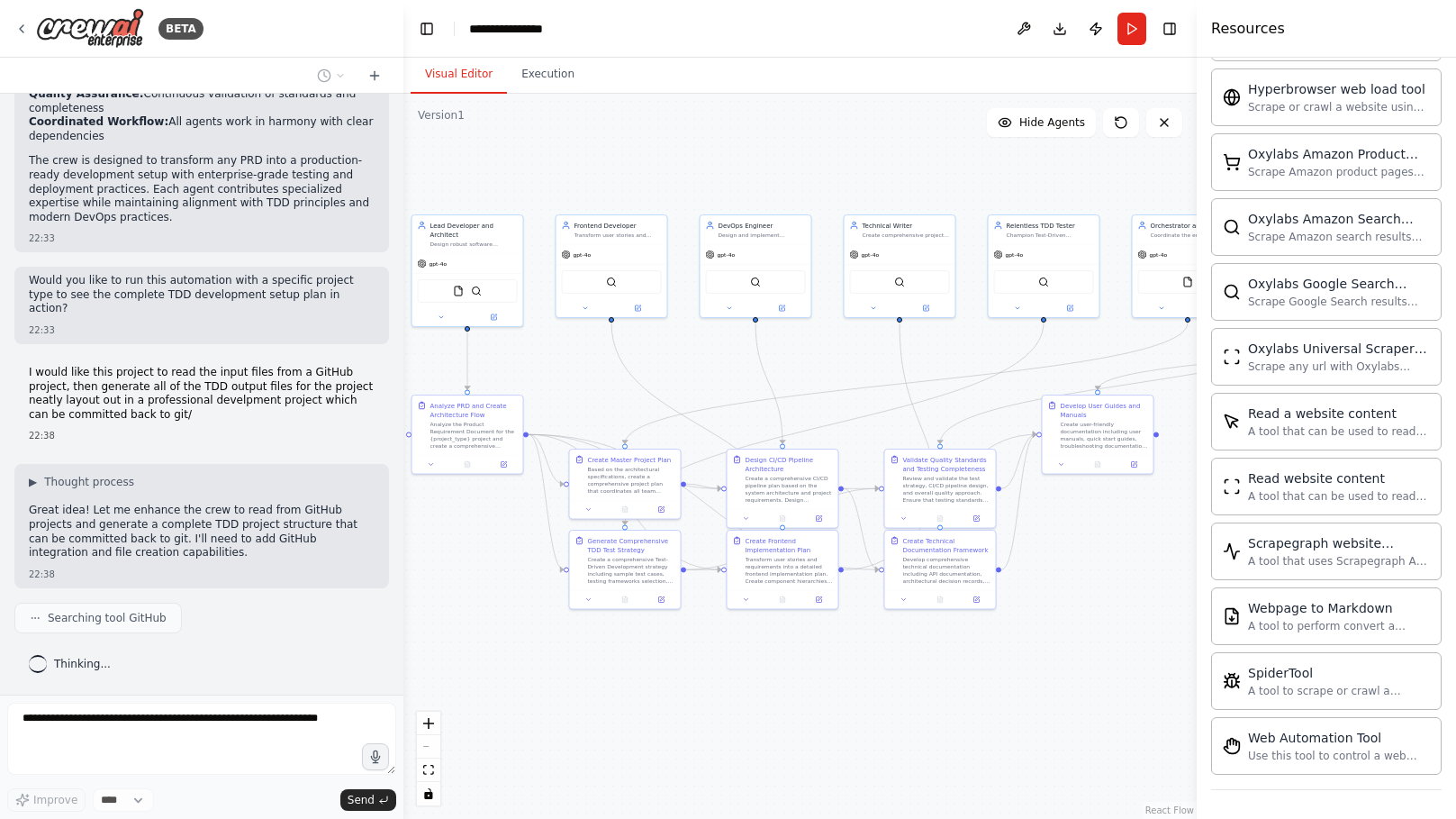
scroll to position [2729, 0]
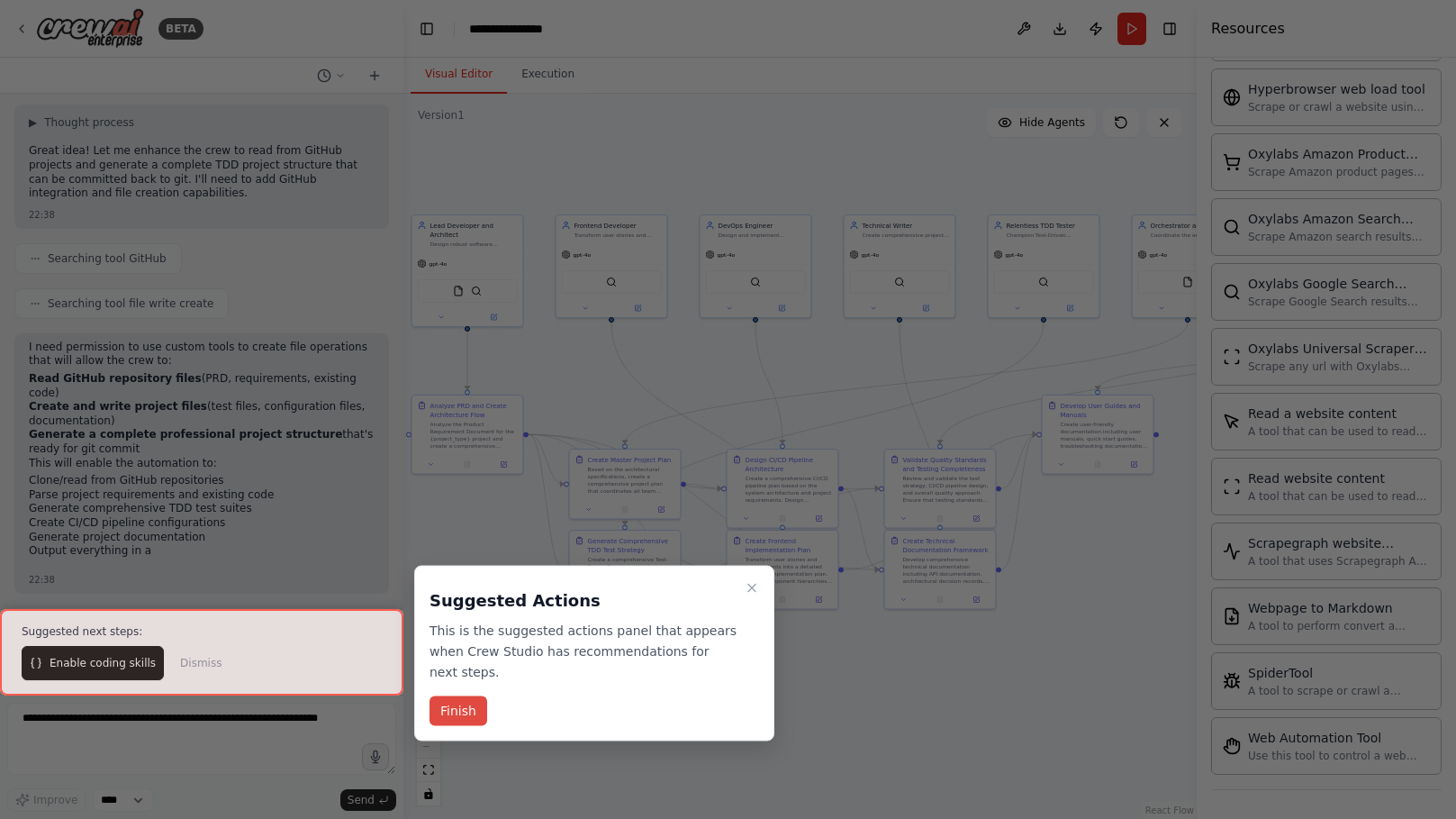
click at [465, 712] on button "Finish" at bounding box center [459, 711] width 58 height 30
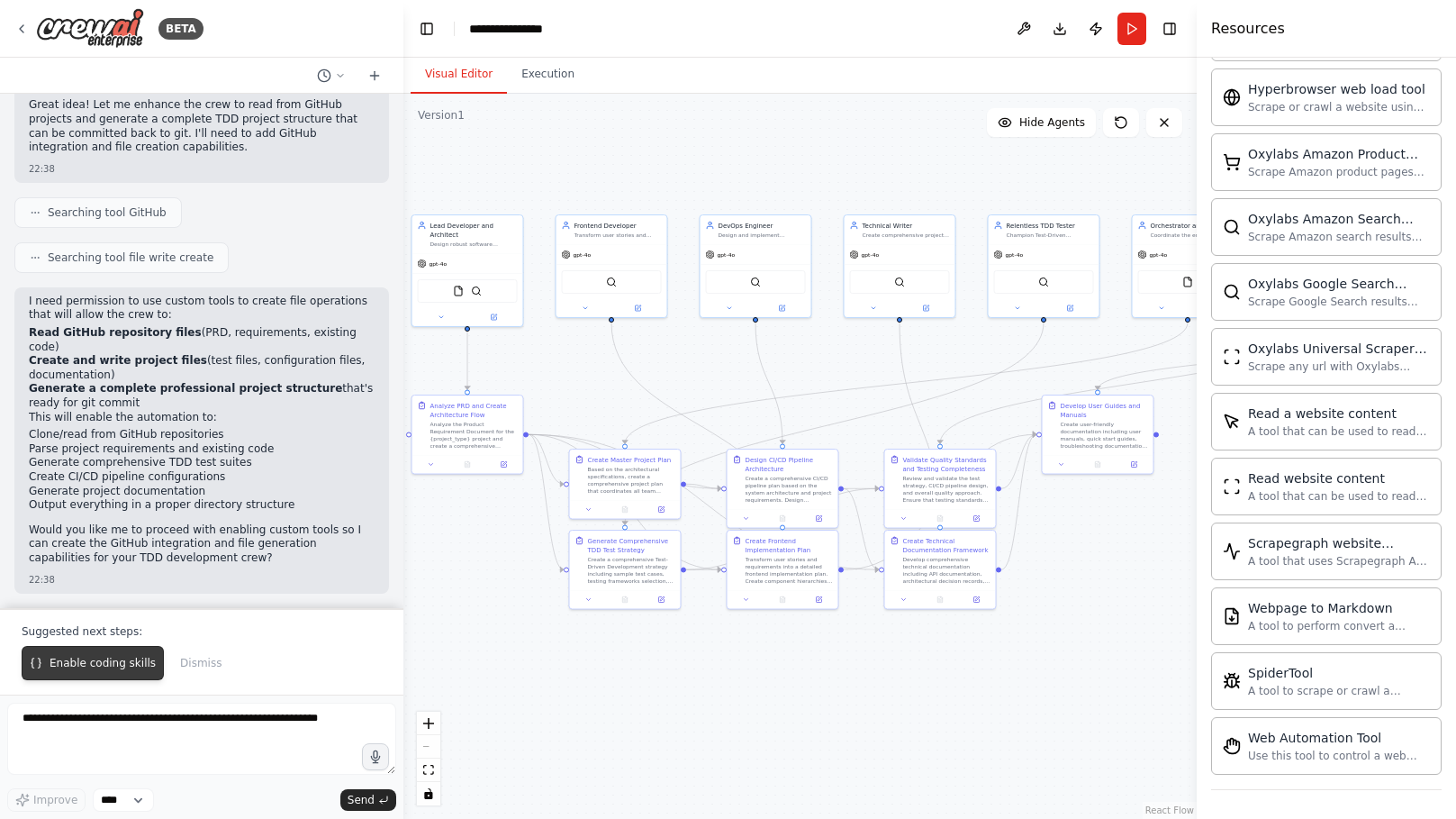
click at [77, 663] on span "Enable coding skills" at bounding box center [103, 663] width 107 height 14
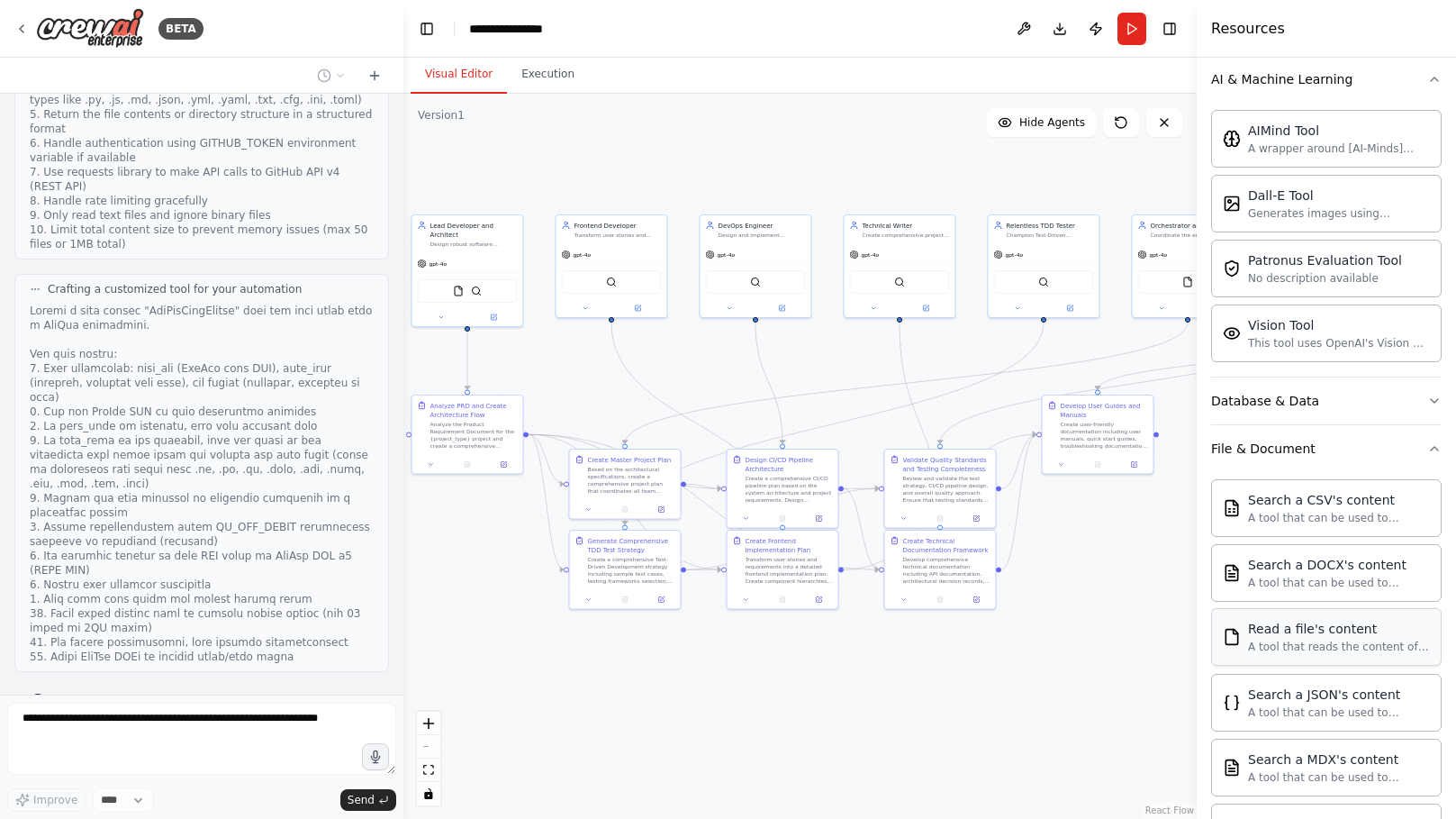
scroll to position [246, 0]
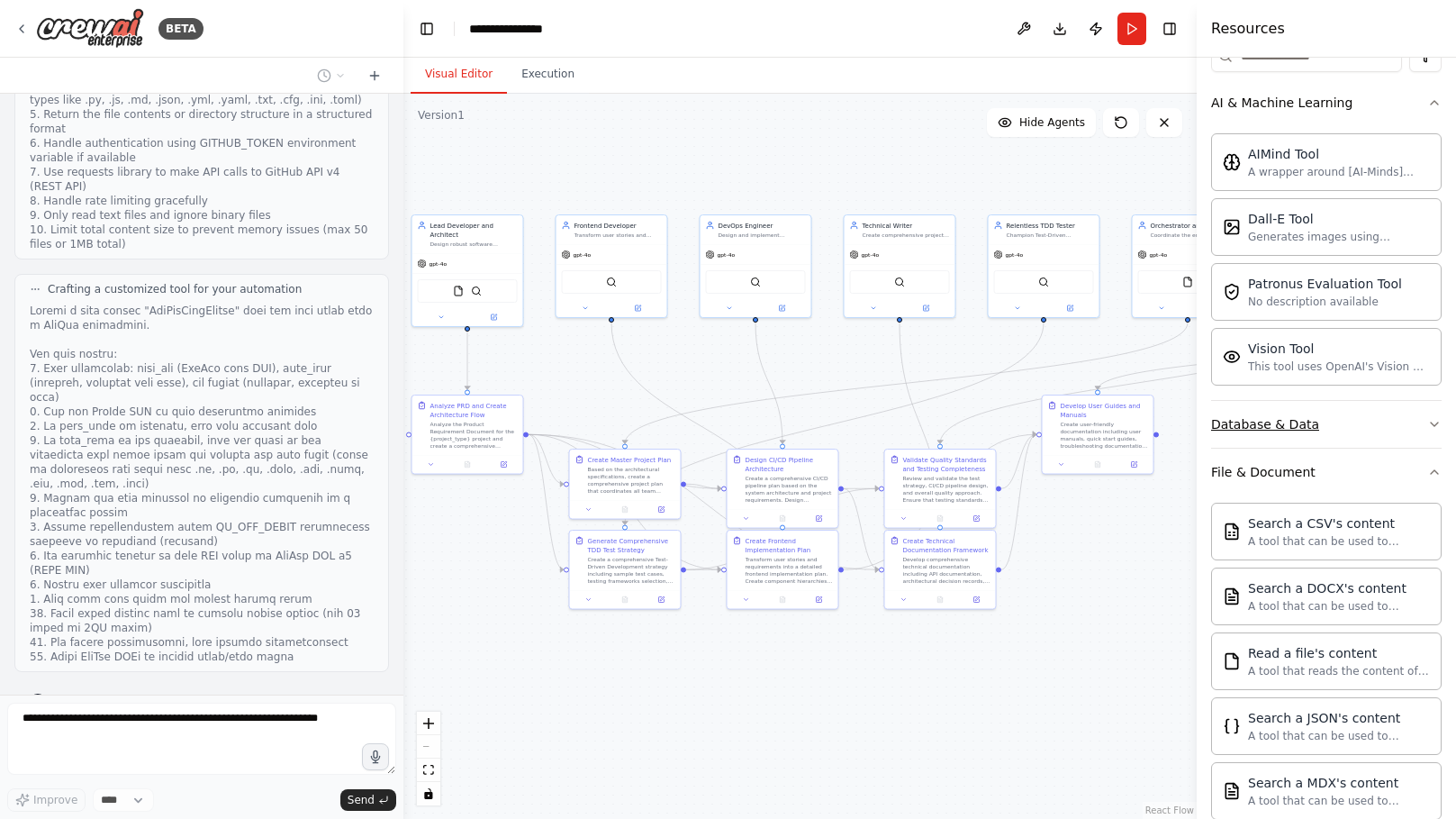
click at [1432, 419] on icon "button" at bounding box center [1434, 424] width 14 height 14
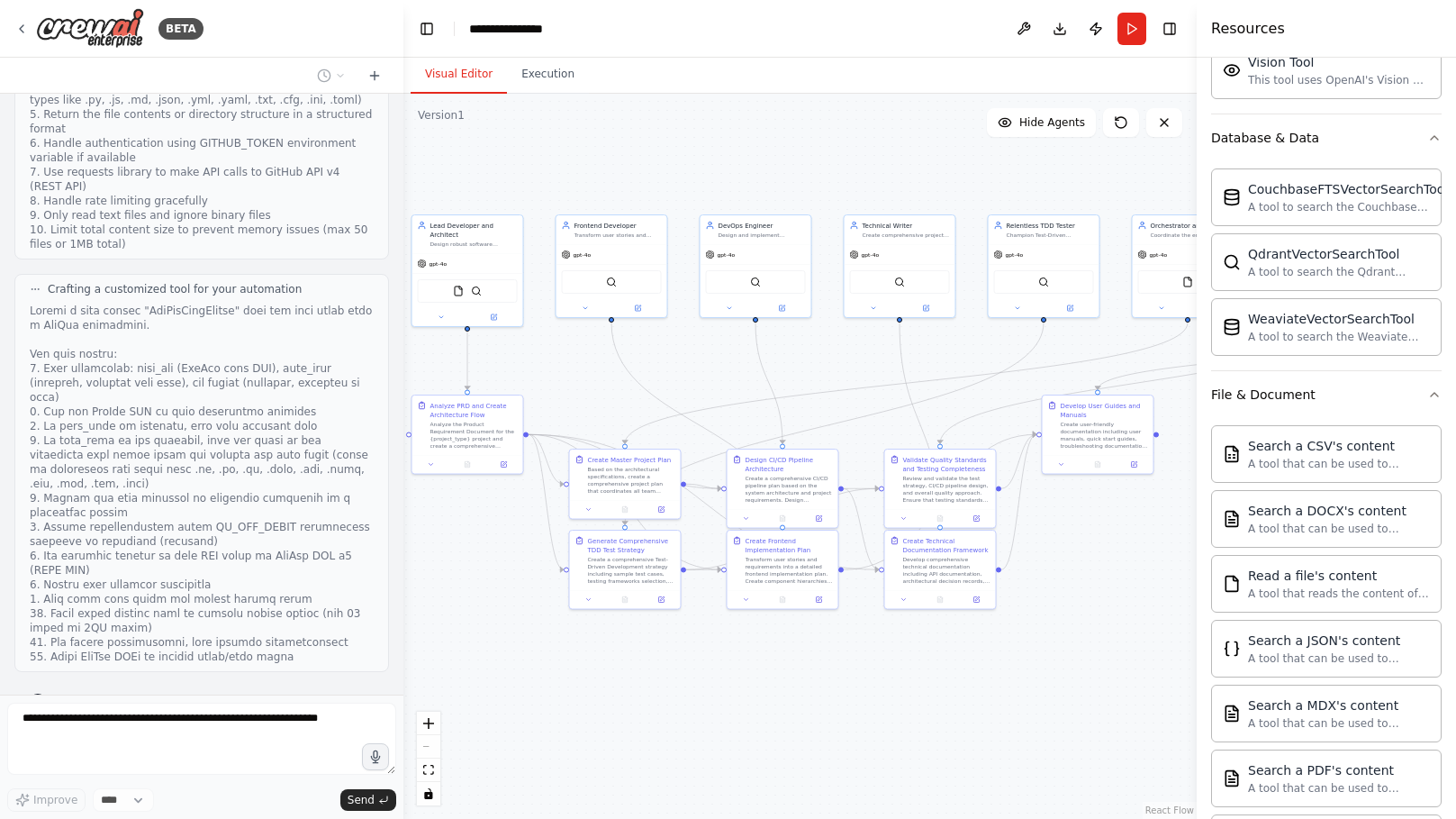
scroll to position [543, 0]
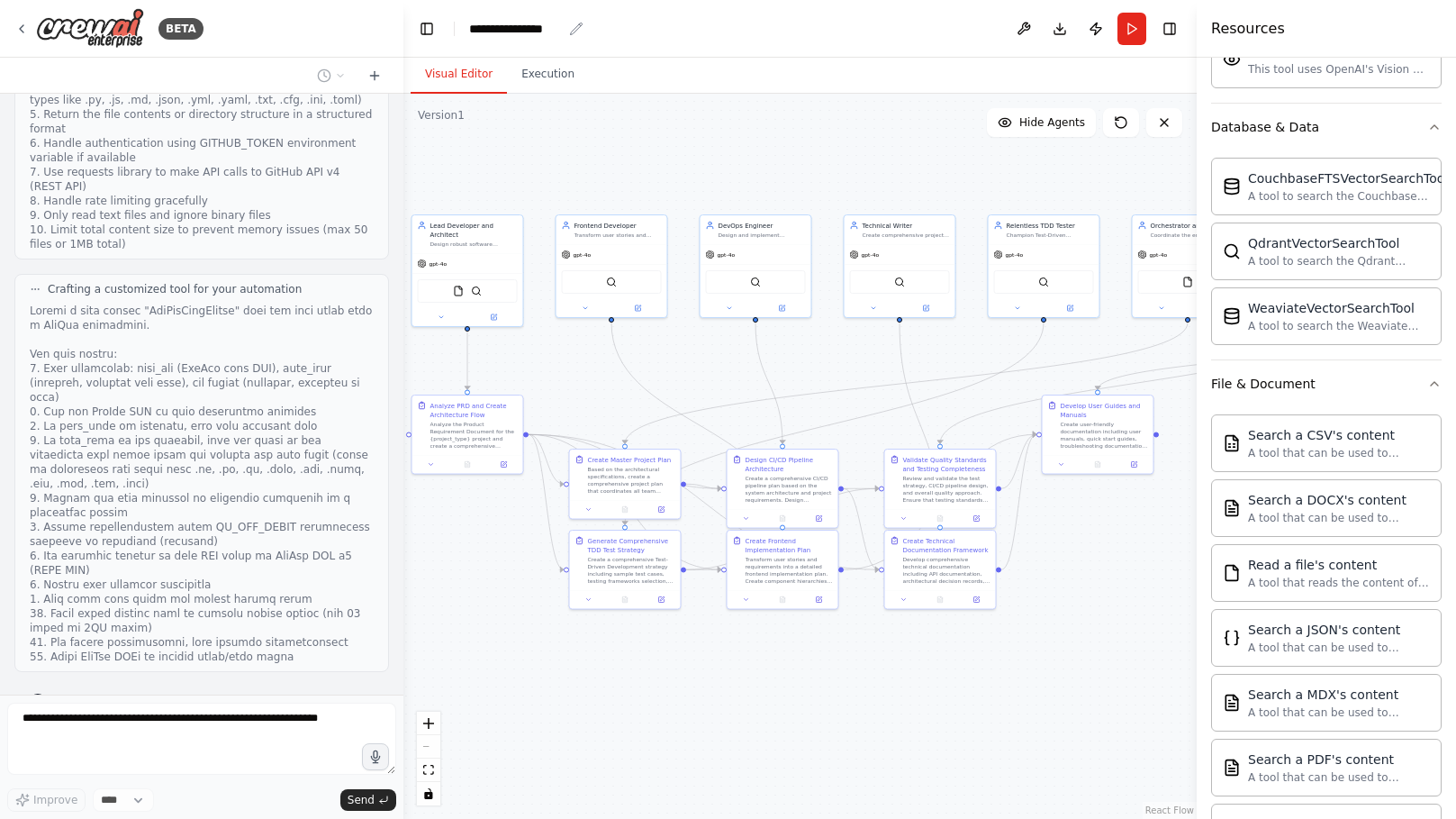
click at [504, 33] on div "**********" at bounding box center [515, 29] width 93 height 18
click at [534, 25] on div "**********" at bounding box center [537, 29] width 135 height 18
drag, startPoint x: 561, startPoint y: 27, endPoint x: 402, endPoint y: 7, distance: 160.3
click at [402, 7] on div "BETA Your task is to assist in designing an AI-driven team for setting up and d…" at bounding box center [728, 409] width 1456 height 819
click at [518, 120] on div ".deletable-edge-delete-btn { width: 20px; height: 20px; border: 0px solid #ffff…" at bounding box center [800, 456] width 793 height 725
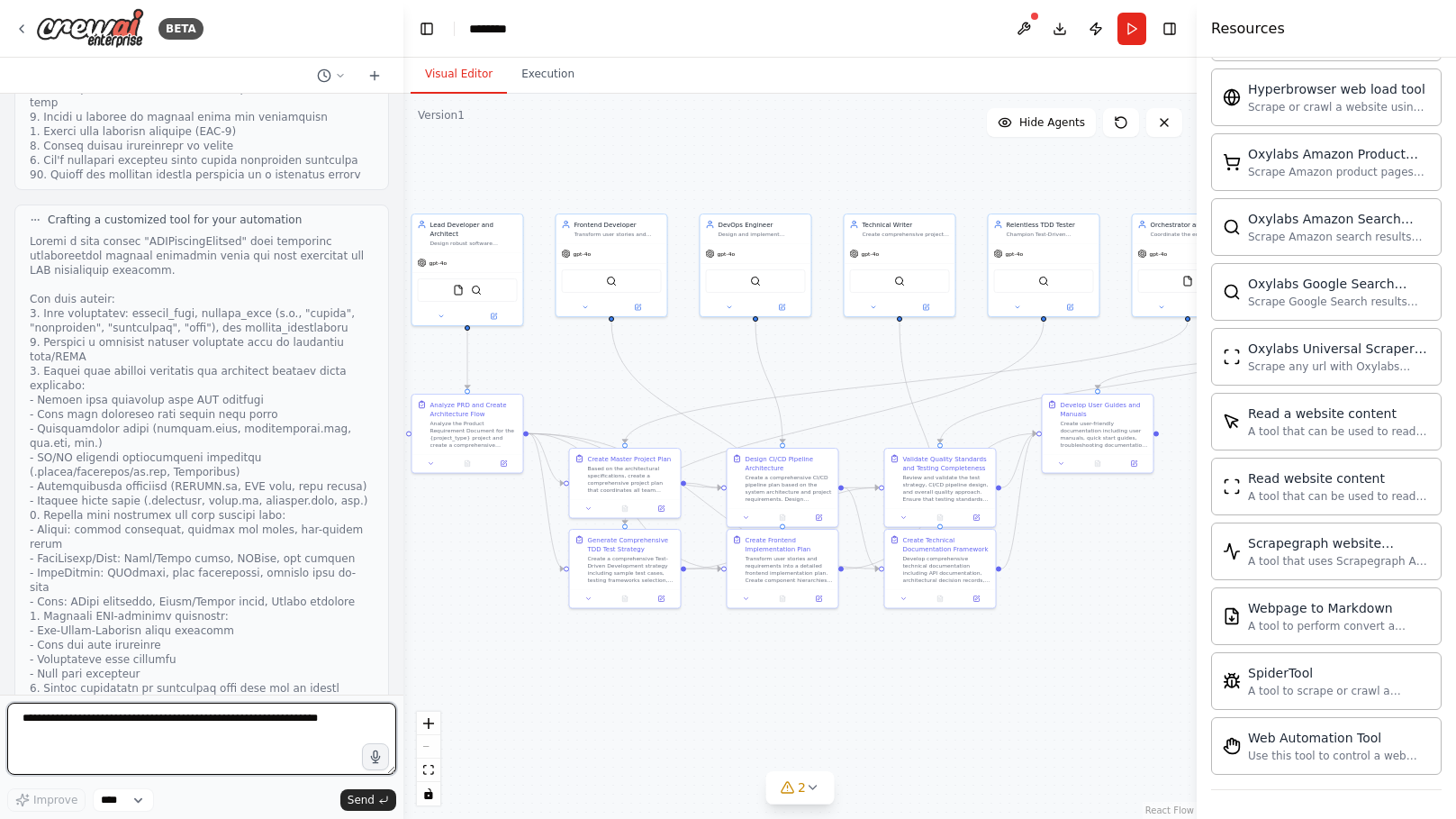
scroll to position [4998, 0]
click at [126, 730] on textarea at bounding box center [201, 739] width 389 height 72
click at [303, 723] on textarea at bounding box center [201, 739] width 389 height 72
type textarea "**********"
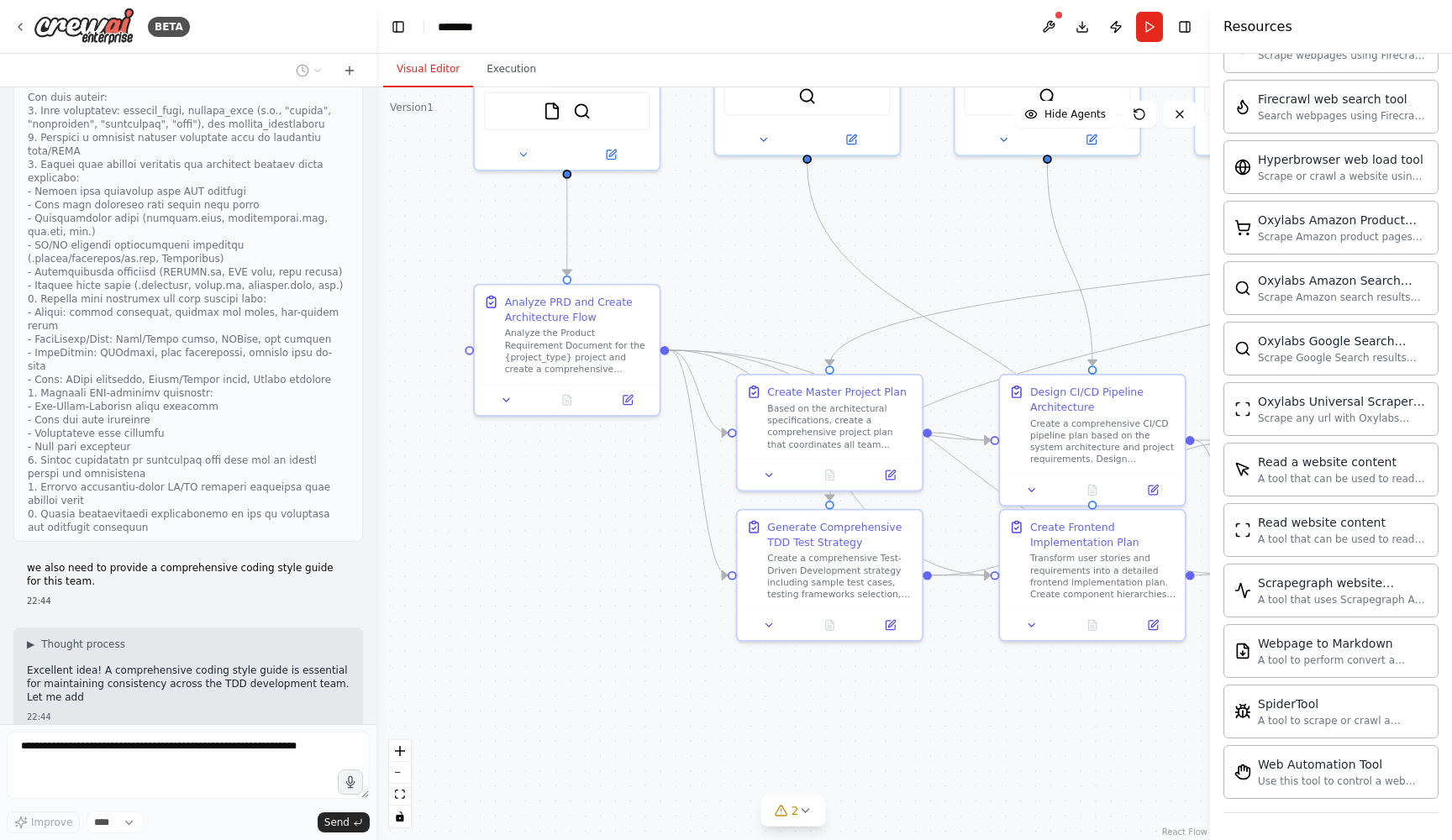
scroll to position [4859, 0]
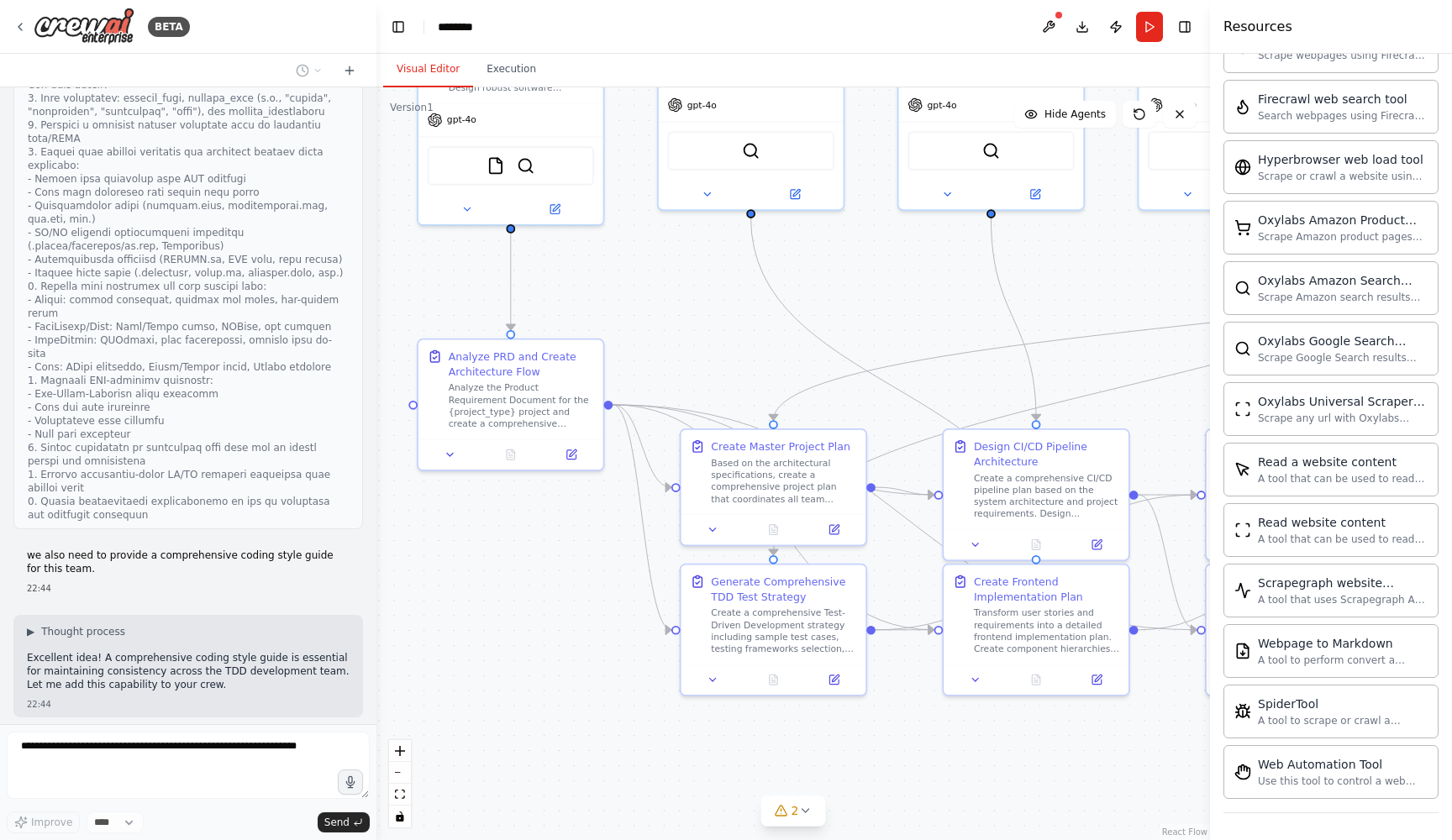
drag, startPoint x: 549, startPoint y: 387, endPoint x: 728, endPoint y: 350, distance: 182.8
click at [728, 350] on div ".deletable-edge-delete-btn { width: 20px; height: 20px; border: 0px solid #ffff…" at bounding box center [793, 464] width 833 height 753
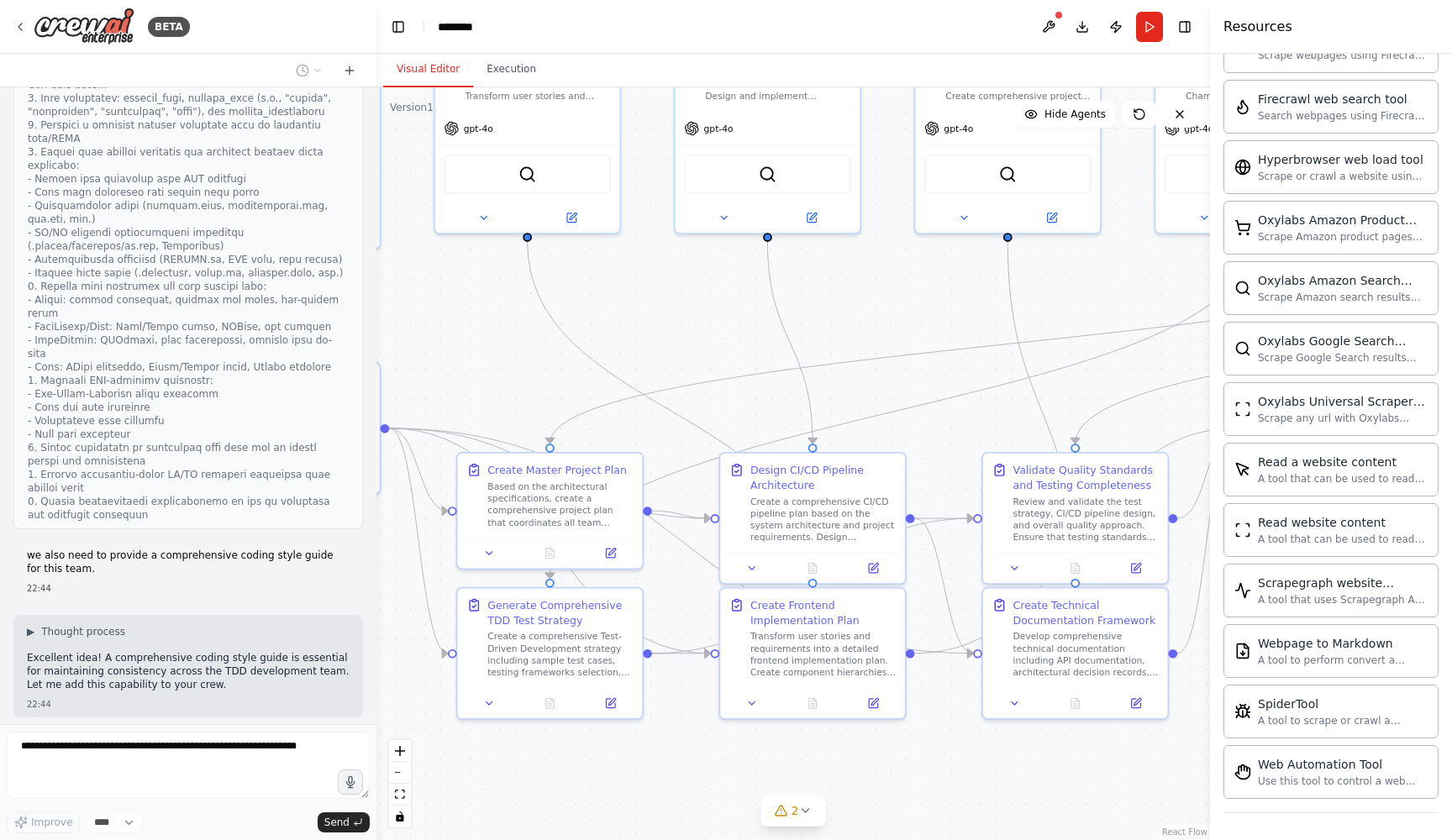
drag, startPoint x: 1083, startPoint y: 282, endPoint x: 871, endPoint y: 304, distance: 213.1
click at [871, 304] on div ".deletable-edge-delete-btn { width: 20px; height: 20px; border: 0px solid #ffff…" at bounding box center [793, 464] width 833 height 753
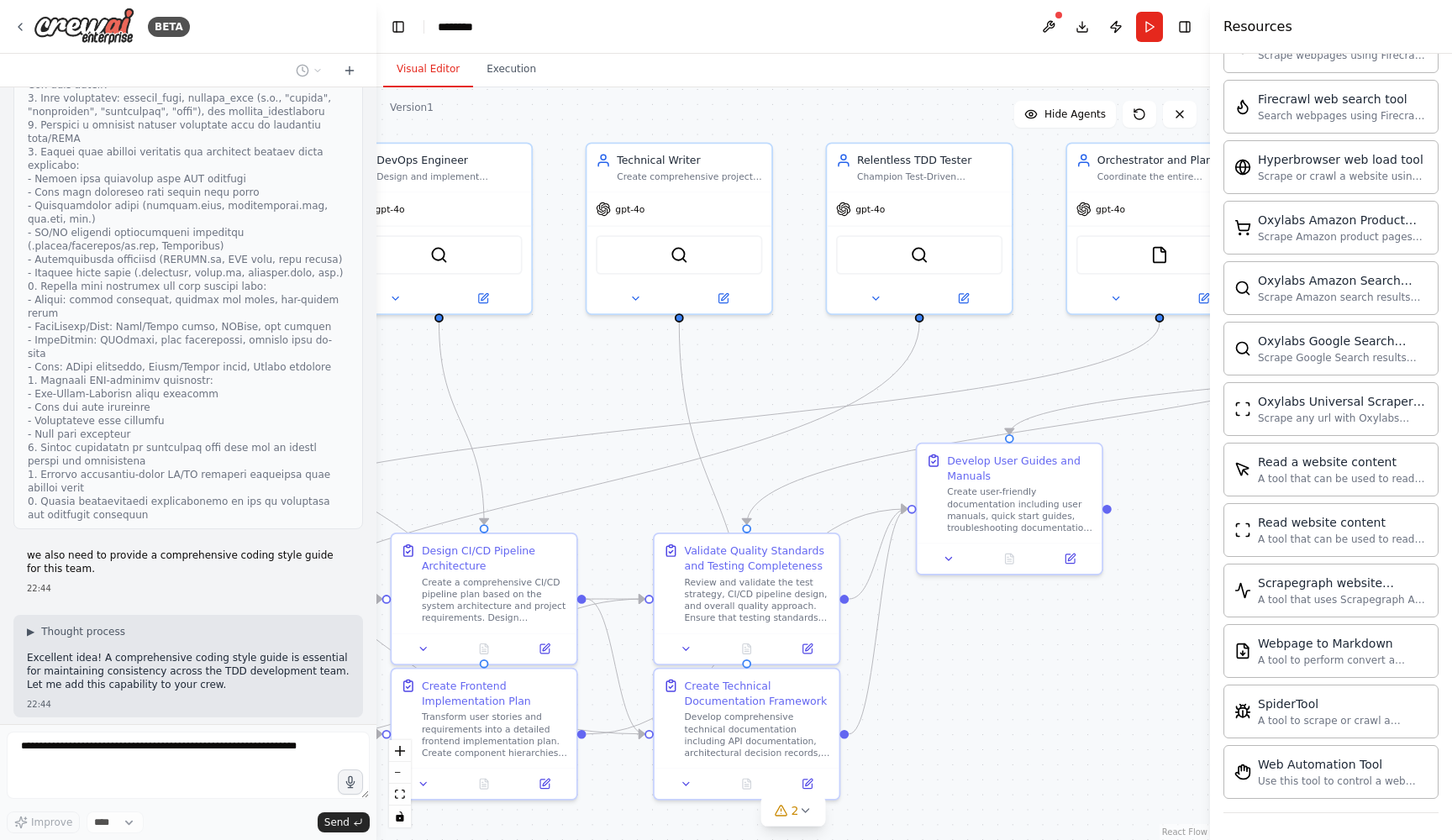
drag, startPoint x: 994, startPoint y: 301, endPoint x: 666, endPoint y: 382, distance: 337.9
click at [666, 382] on div ".deletable-edge-delete-btn { width: 20px; height: 20px; border: 0px solid #ffff…" at bounding box center [793, 464] width 833 height 753
drag, startPoint x: 847, startPoint y: 410, endPoint x: 734, endPoint y: 416, distance: 113.2
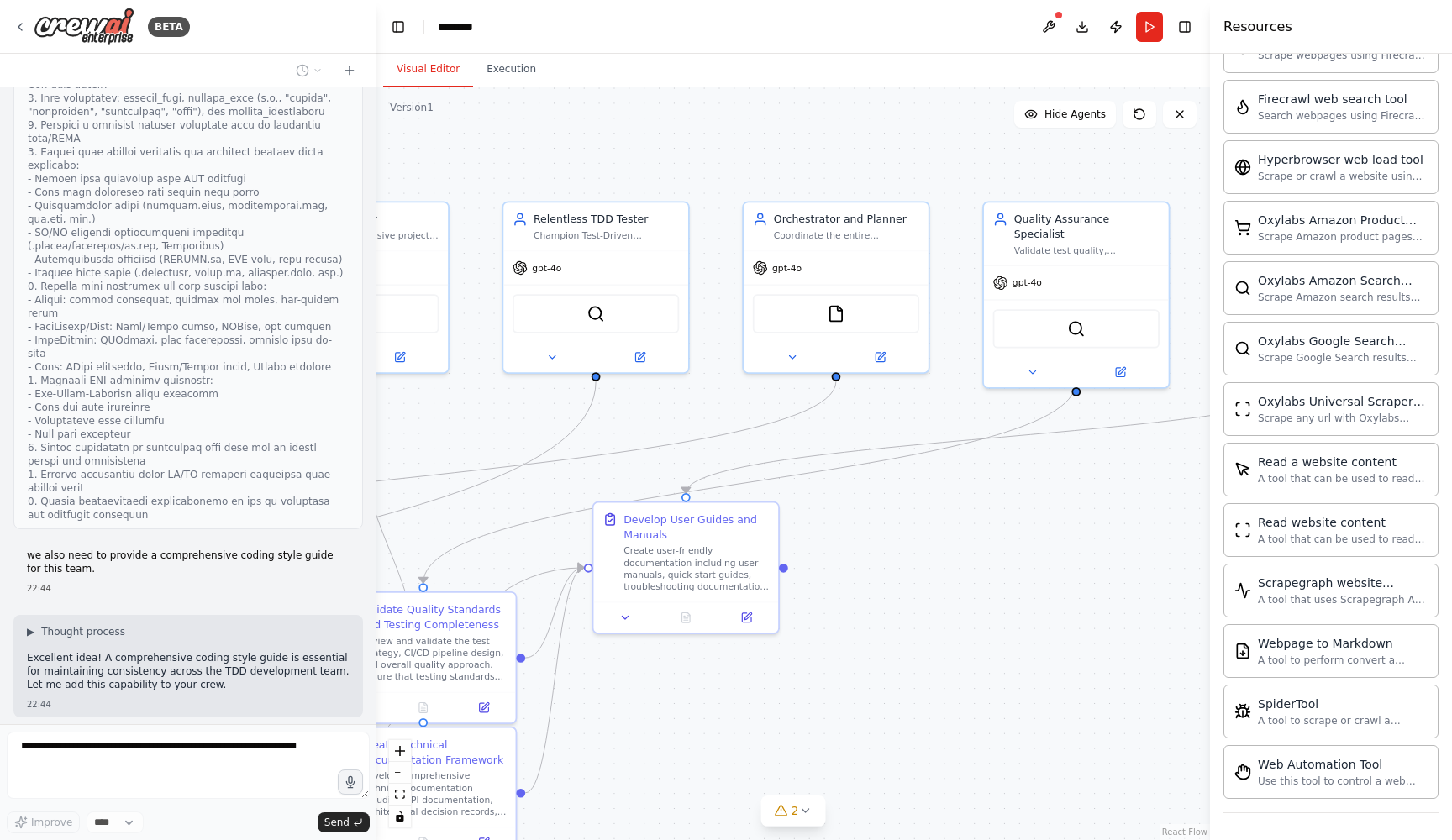
drag, startPoint x: 1012, startPoint y: 361, endPoint x: 684, endPoint y: 418, distance: 332.9
click at [684, 418] on div ".deletable-edge-delete-btn { width: 20px; height: 20px; border: 0px solid #ffff…" at bounding box center [793, 464] width 833 height 753
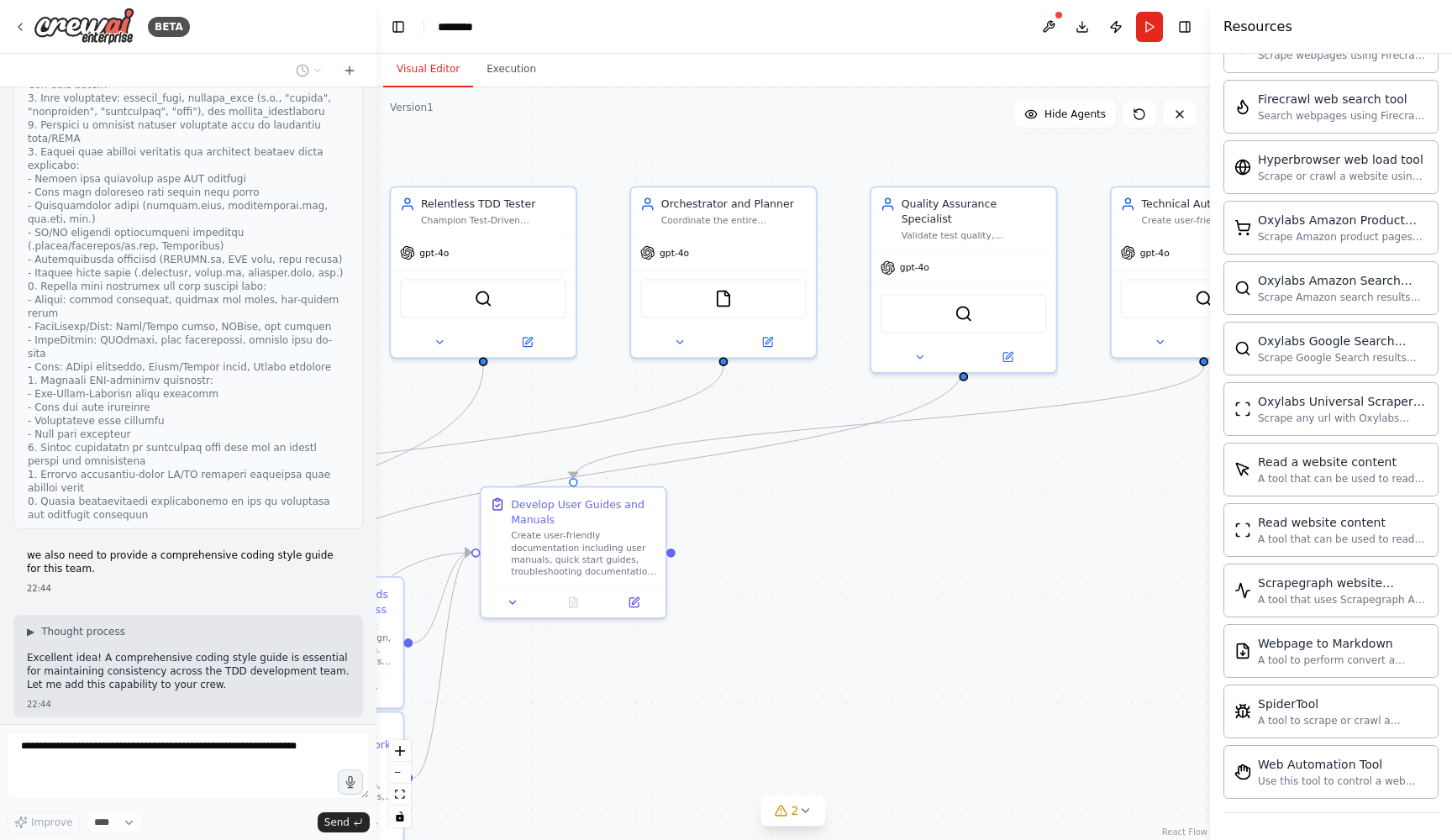
drag, startPoint x: 1027, startPoint y: 600, endPoint x: 877, endPoint y: 587, distance: 150.6
click at [877, 587] on div ".deletable-edge-delete-btn { width: 20px; height: 20px; border: 0px solid #ffff…" at bounding box center [793, 464] width 833 height 753
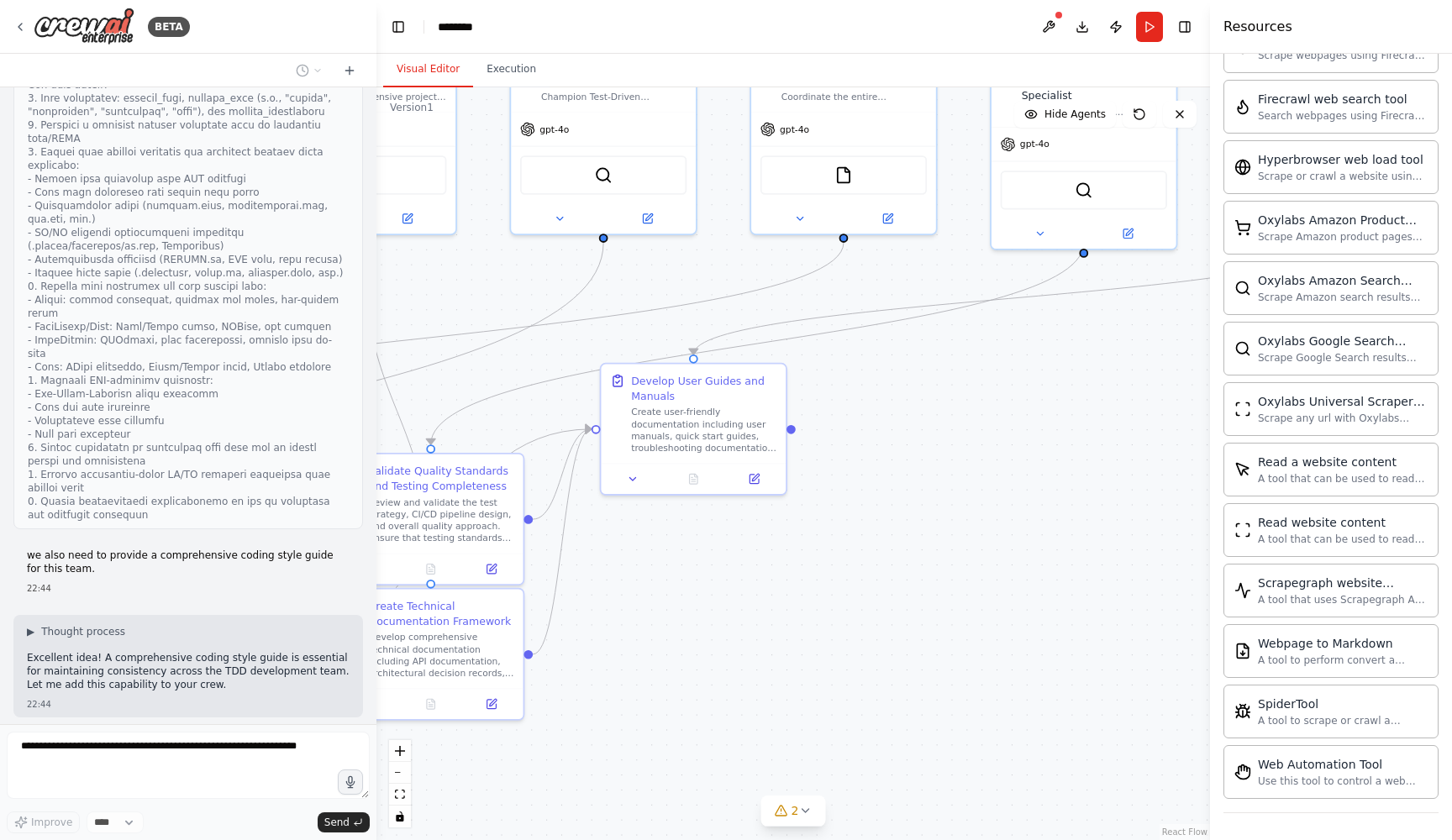
drag, startPoint x: 1032, startPoint y: 502, endPoint x: 1451, endPoint y: 259, distance: 484.4
click at [1358, 259] on div "BETA Your task is to assist in designing an AI-driven team for setting up and d…" at bounding box center [726, 420] width 1452 height 840
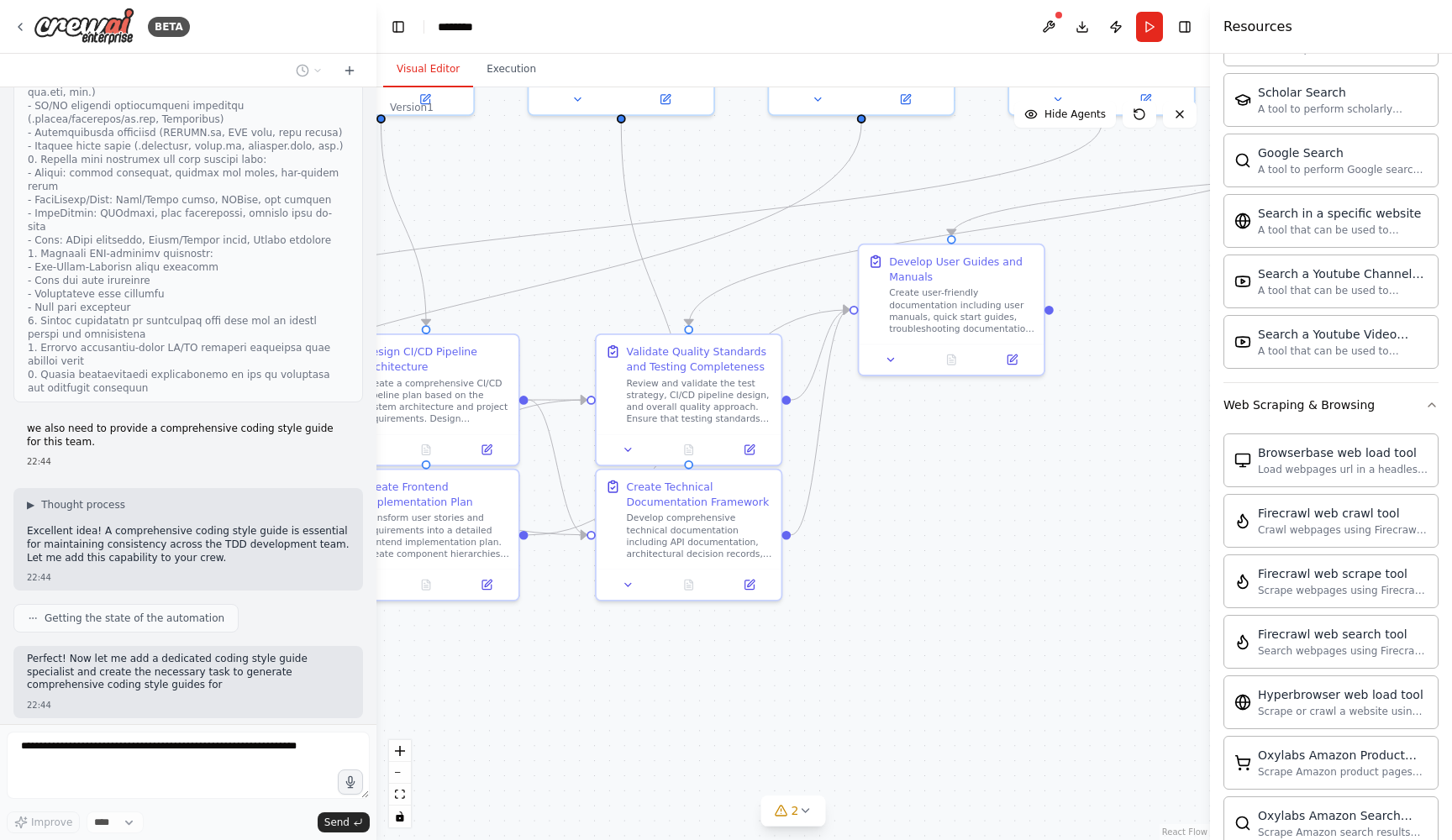
scroll to position [3094, 0]
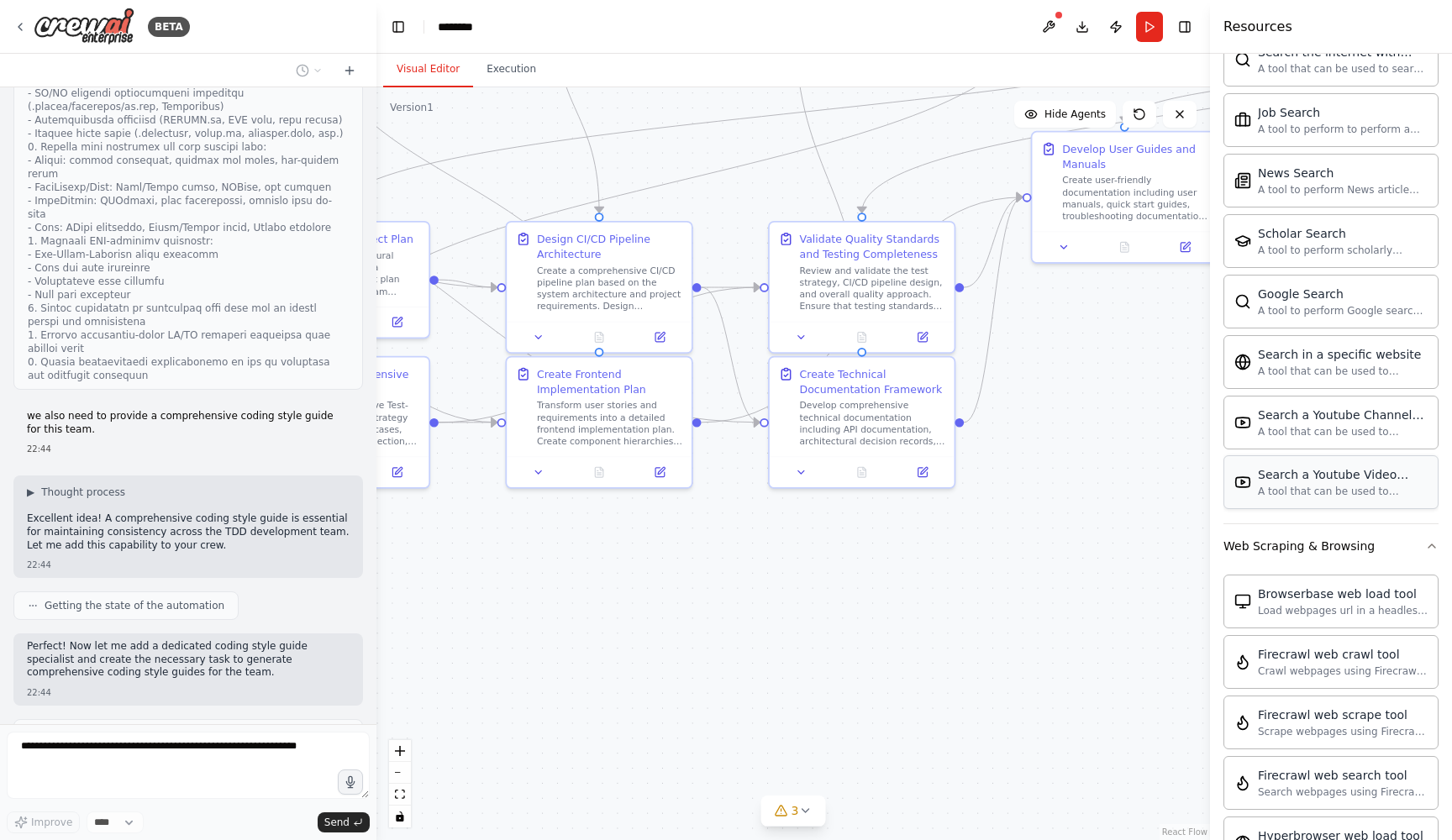
drag, startPoint x: 1010, startPoint y: 582, endPoint x: 1227, endPoint y: 463, distance: 247.5
click at [1227, 463] on div "BETA Your task is to assist in designing an AI-driven team for setting up and d…" at bounding box center [726, 420] width 1452 height 840
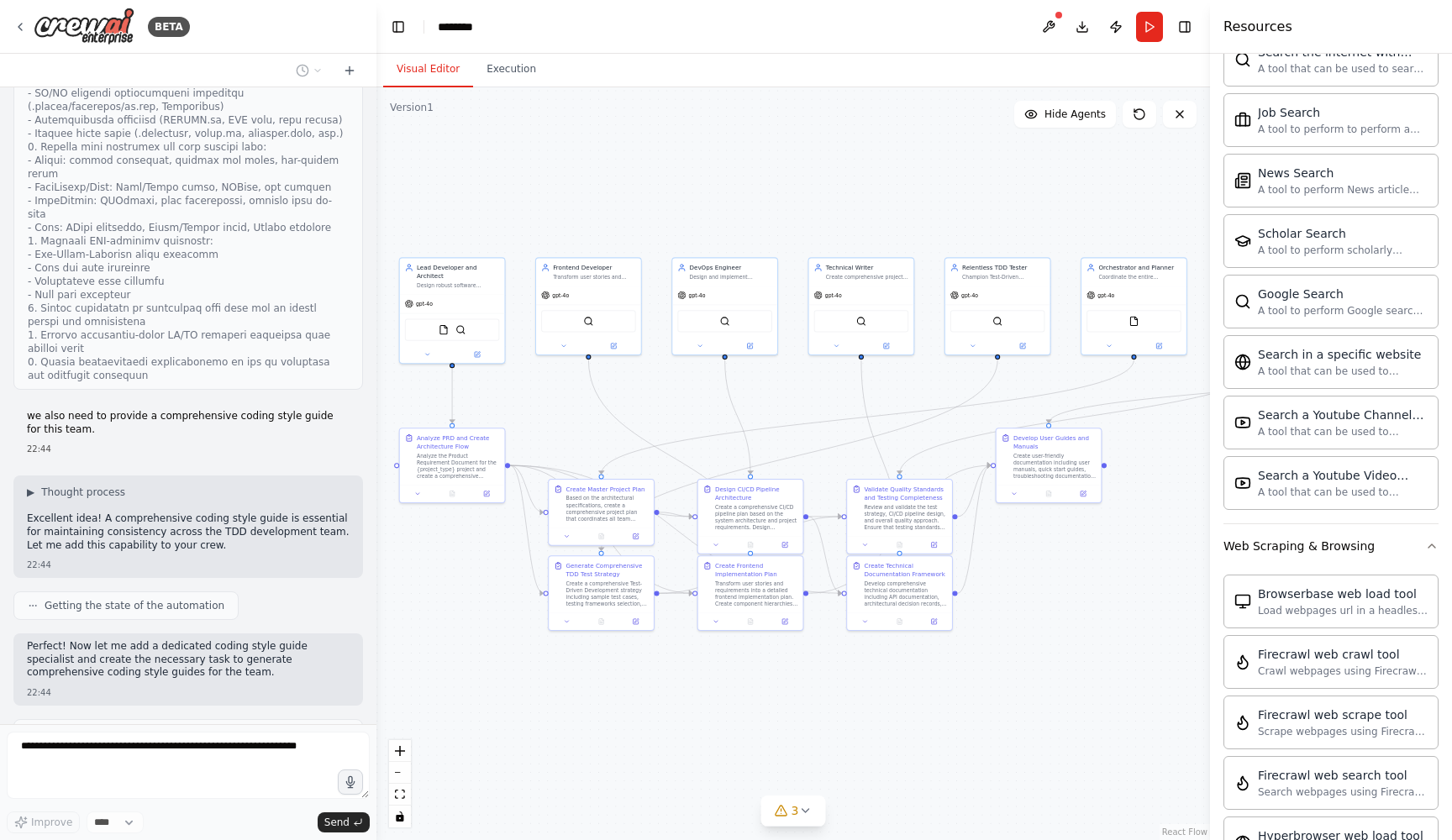
scroll to position [5040, 0]
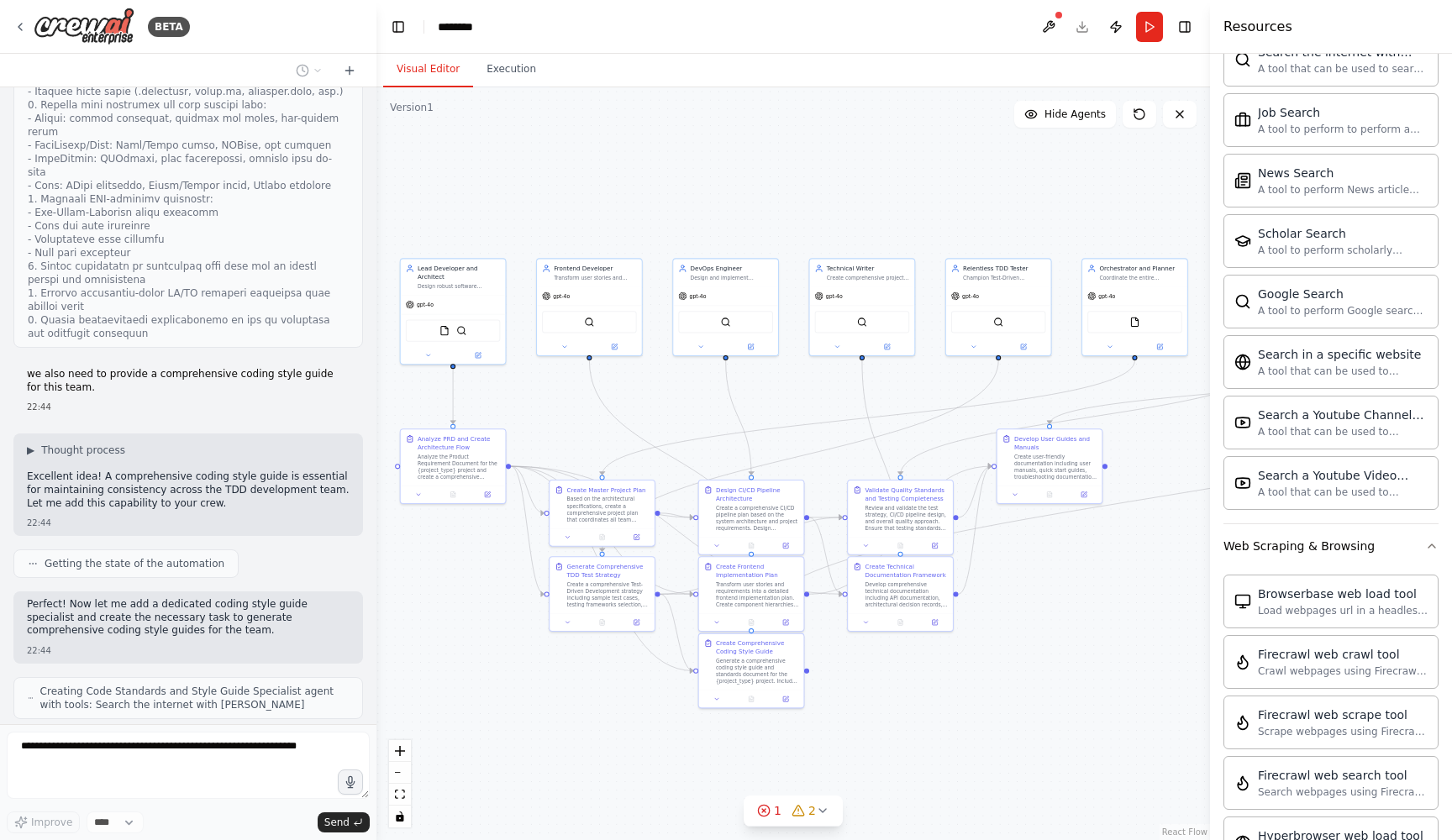
drag, startPoint x: 1009, startPoint y: 554, endPoint x: 958, endPoint y: 671, distance: 127.6
click at [958, 671] on div ".deletable-edge-delete-btn { width: 20px; height: 20px; border: 0px solid #ffff…" at bounding box center [793, 464] width 833 height 753
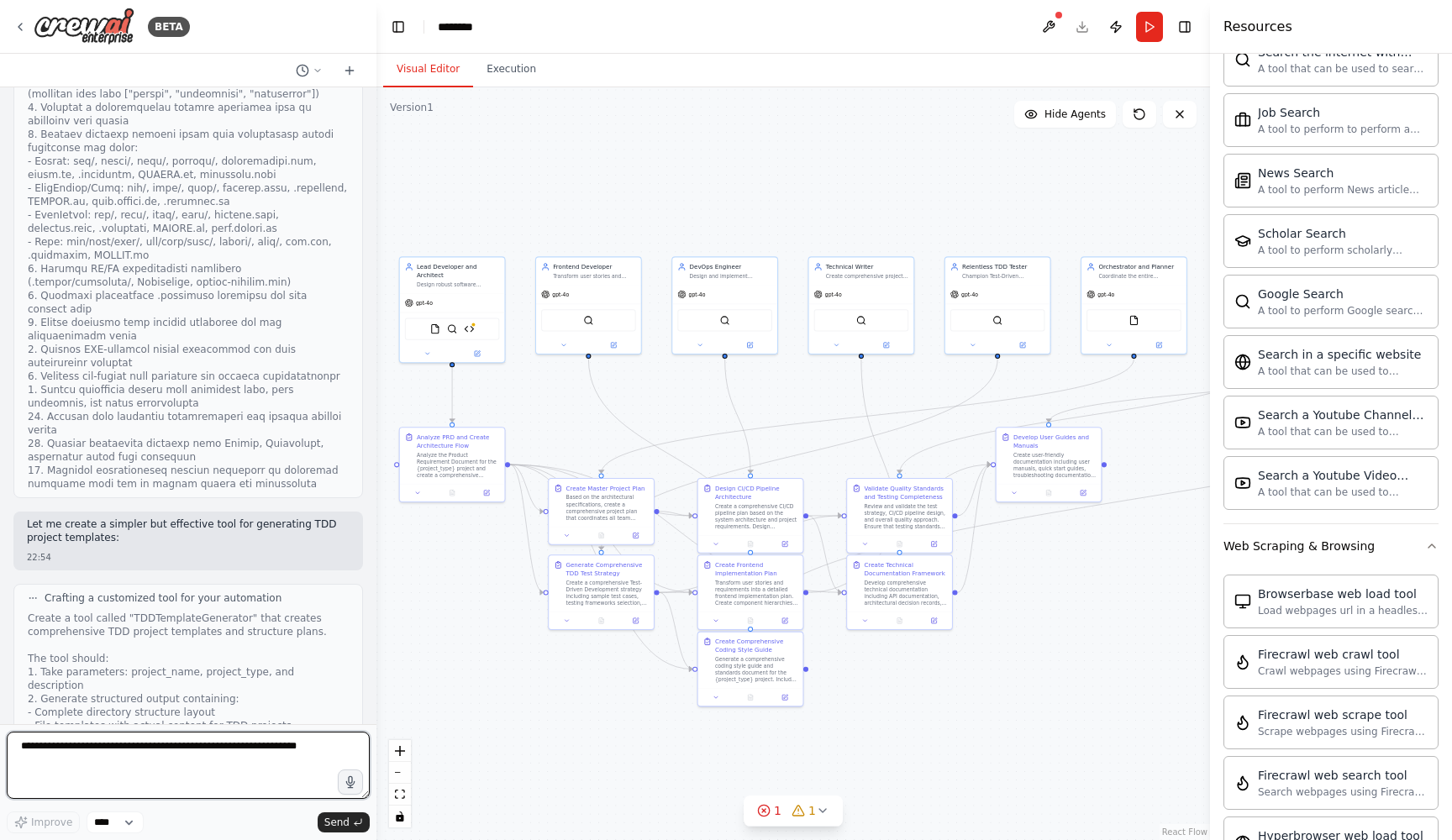
scroll to position [0, 0]
click at [125, 762] on textarea at bounding box center [188, 766] width 363 height 67
type textarea "**********"
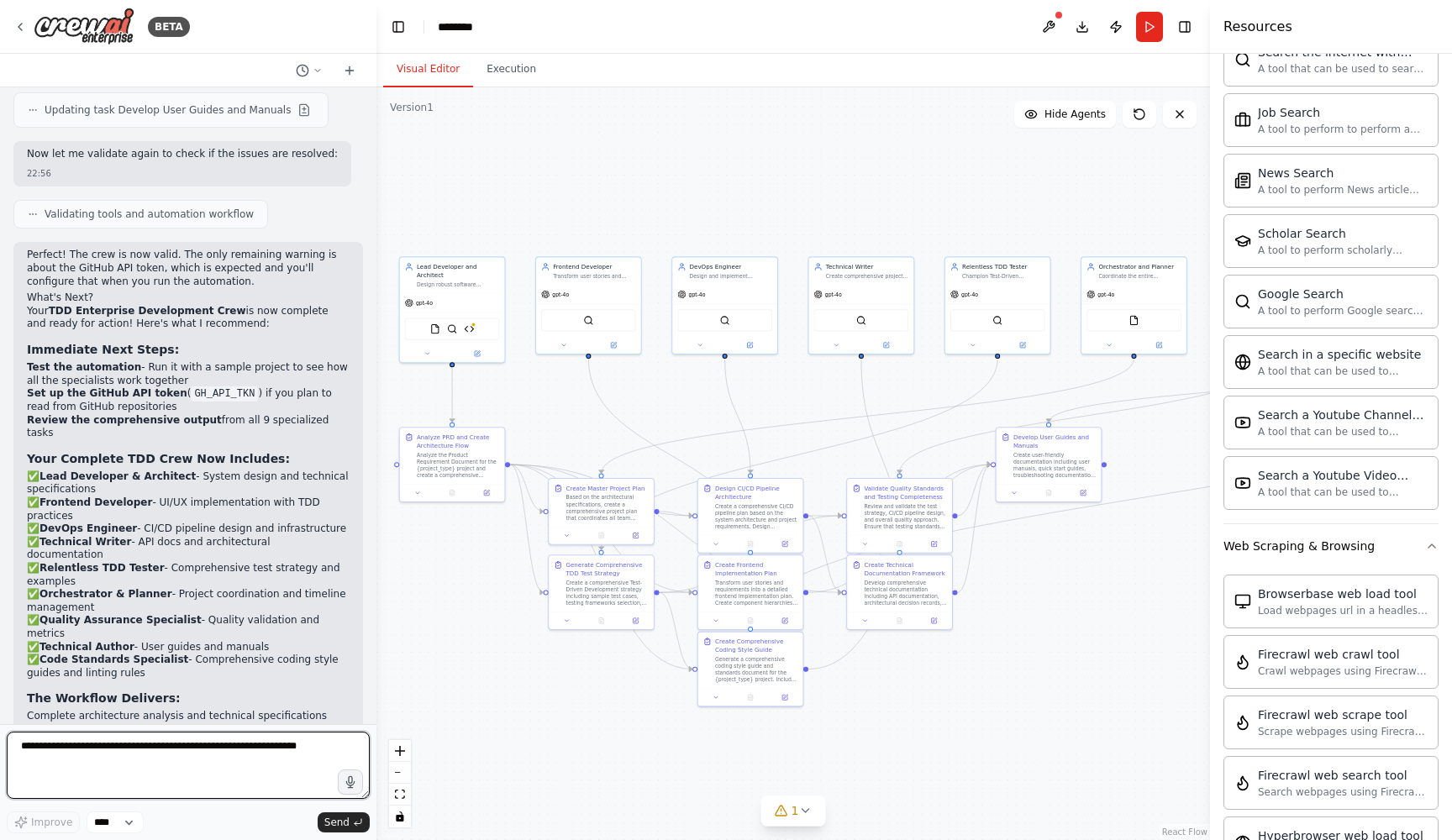
scroll to position [7121, 0]
click at [1084, 29] on button "Download" at bounding box center [1083, 27] width 27 height 30
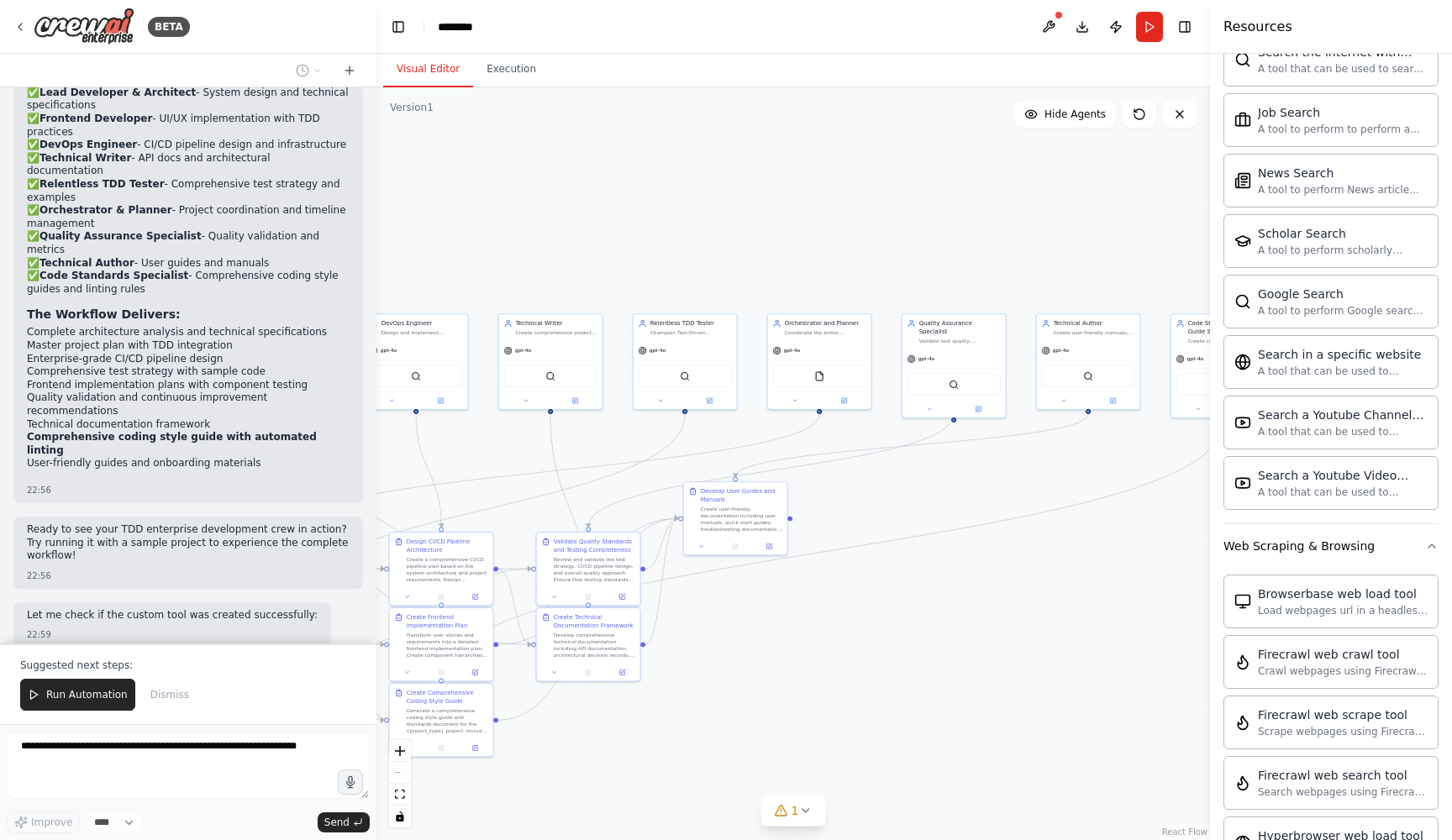
scroll to position [7586, 0]
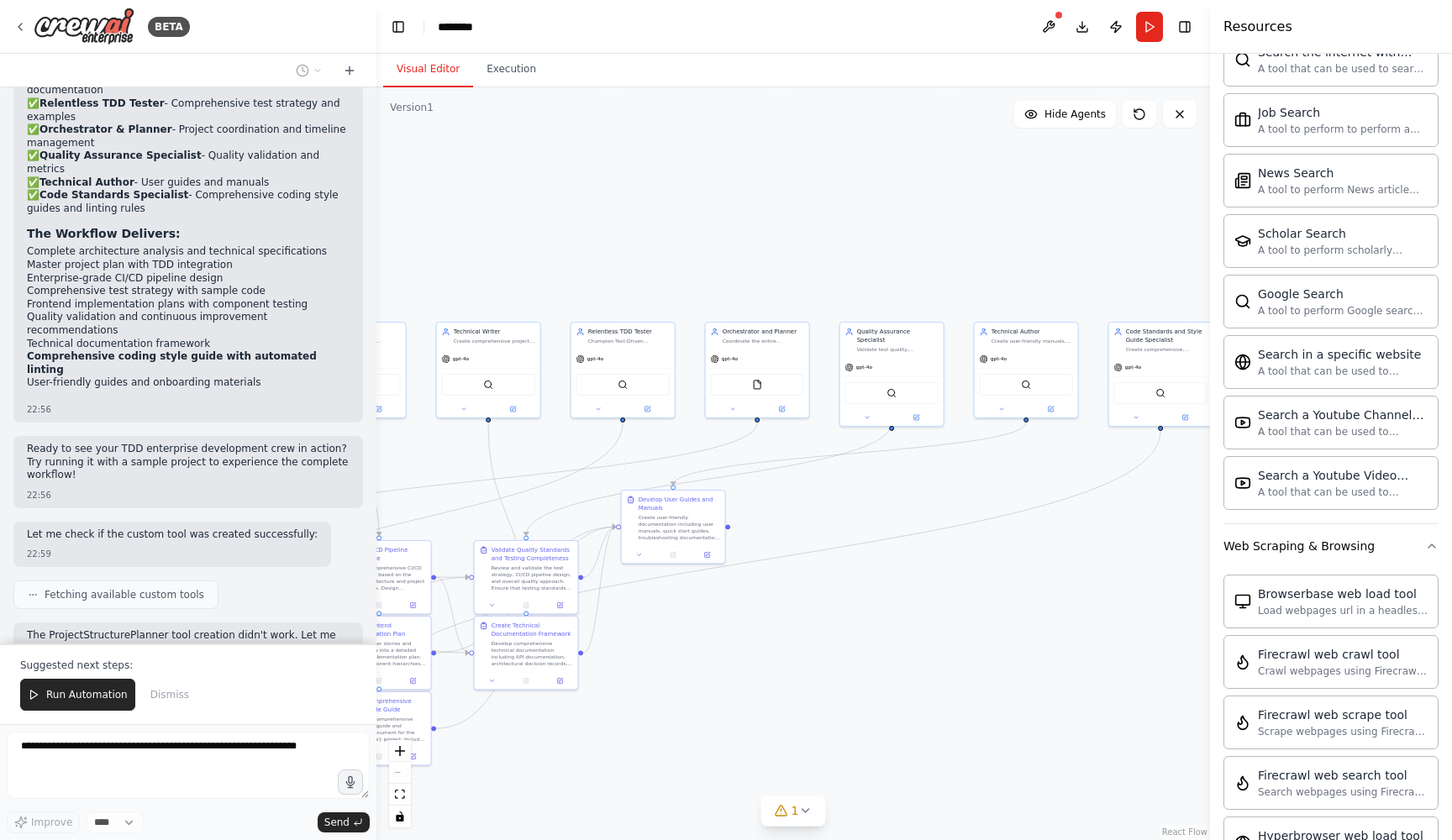
drag, startPoint x: 1083, startPoint y: 606, endPoint x: 710, endPoint y: 672, distance: 378.8
click at [707, 671] on div ".deletable-edge-delete-btn { width: 20px; height: 20px; border: 0px solid #ffff…" at bounding box center [793, 464] width 833 height 753
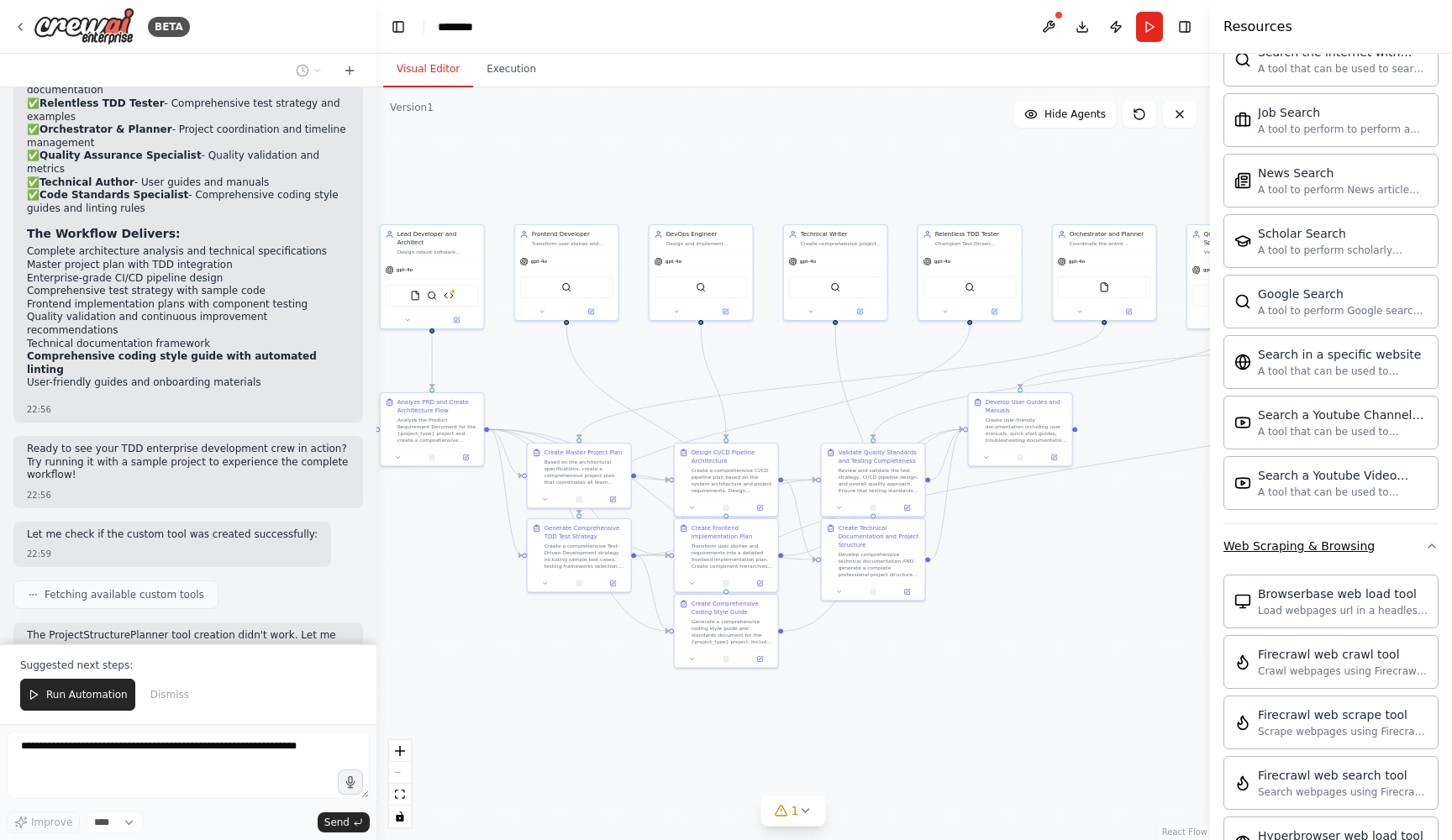
drag, startPoint x: 1029, startPoint y: 634, endPoint x: 1376, endPoint y: 536, distance: 360.6
click at [1358, 536] on div "BETA Your task is to assist in designing an AI-driven team for setting up and d…" at bounding box center [726, 420] width 1452 height 840
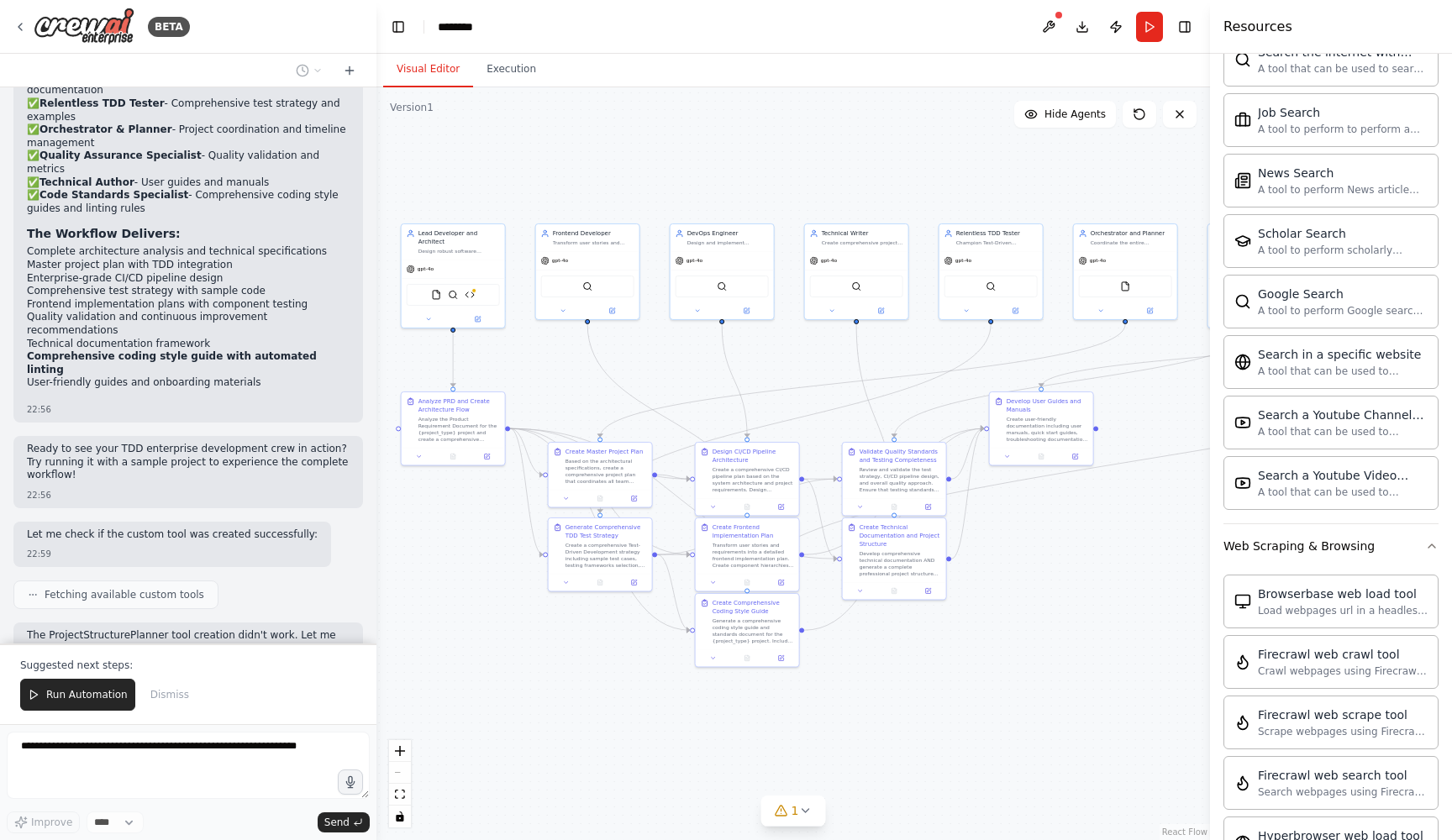
drag, startPoint x: 880, startPoint y: 720, endPoint x: 902, endPoint y: 721, distance: 22.0
click at [902, 721] on div ".deletable-edge-delete-btn { width: 20px; height: 20px; border: 0px solid #ffff…" at bounding box center [793, 464] width 833 height 753
click at [22, 24] on icon at bounding box center [20, 27] width 13 height 13
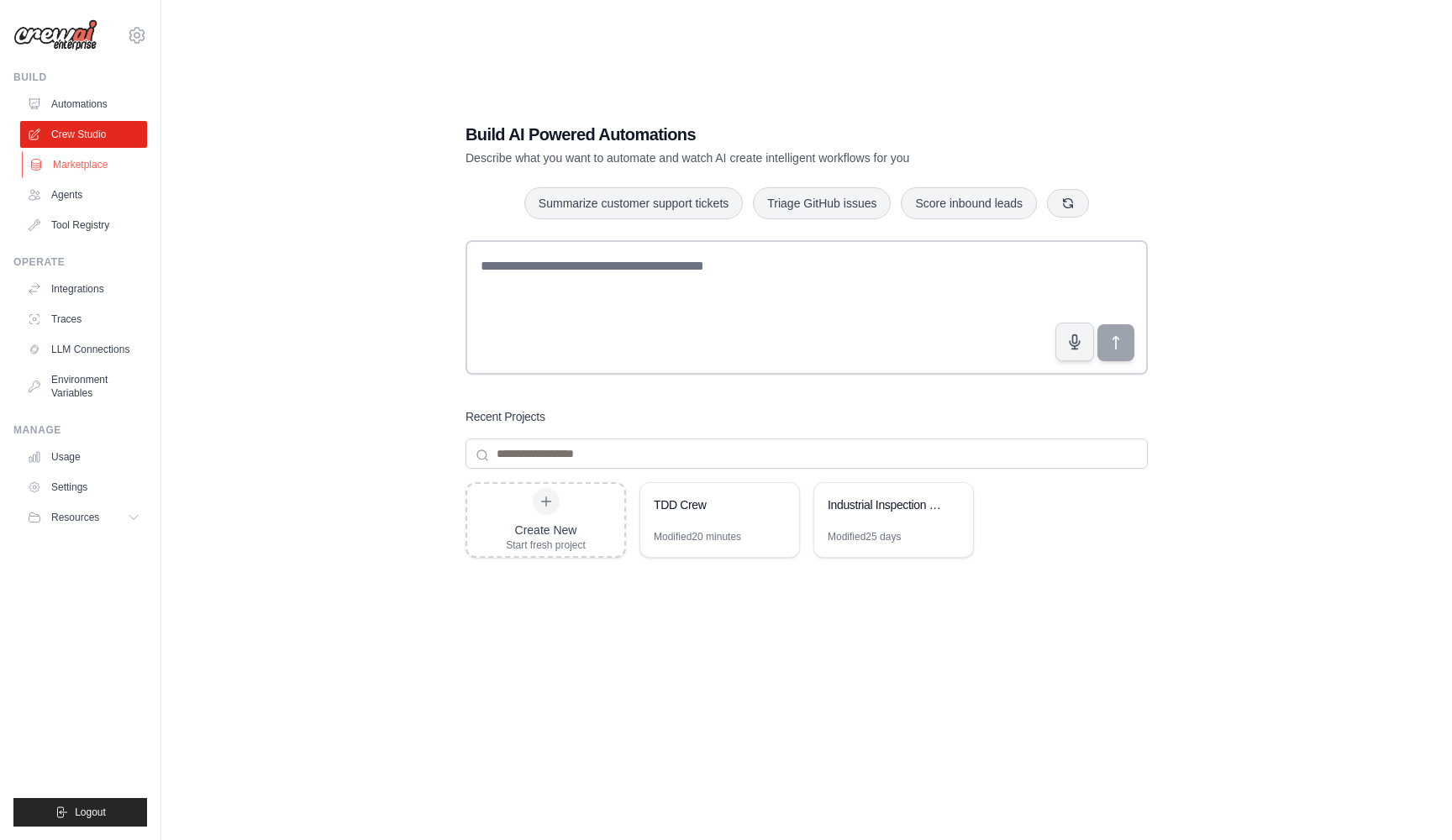
click at [71, 171] on link "Marketplace" at bounding box center [85, 165] width 127 height 27
